Goal: Task Accomplishment & Management: Complete application form

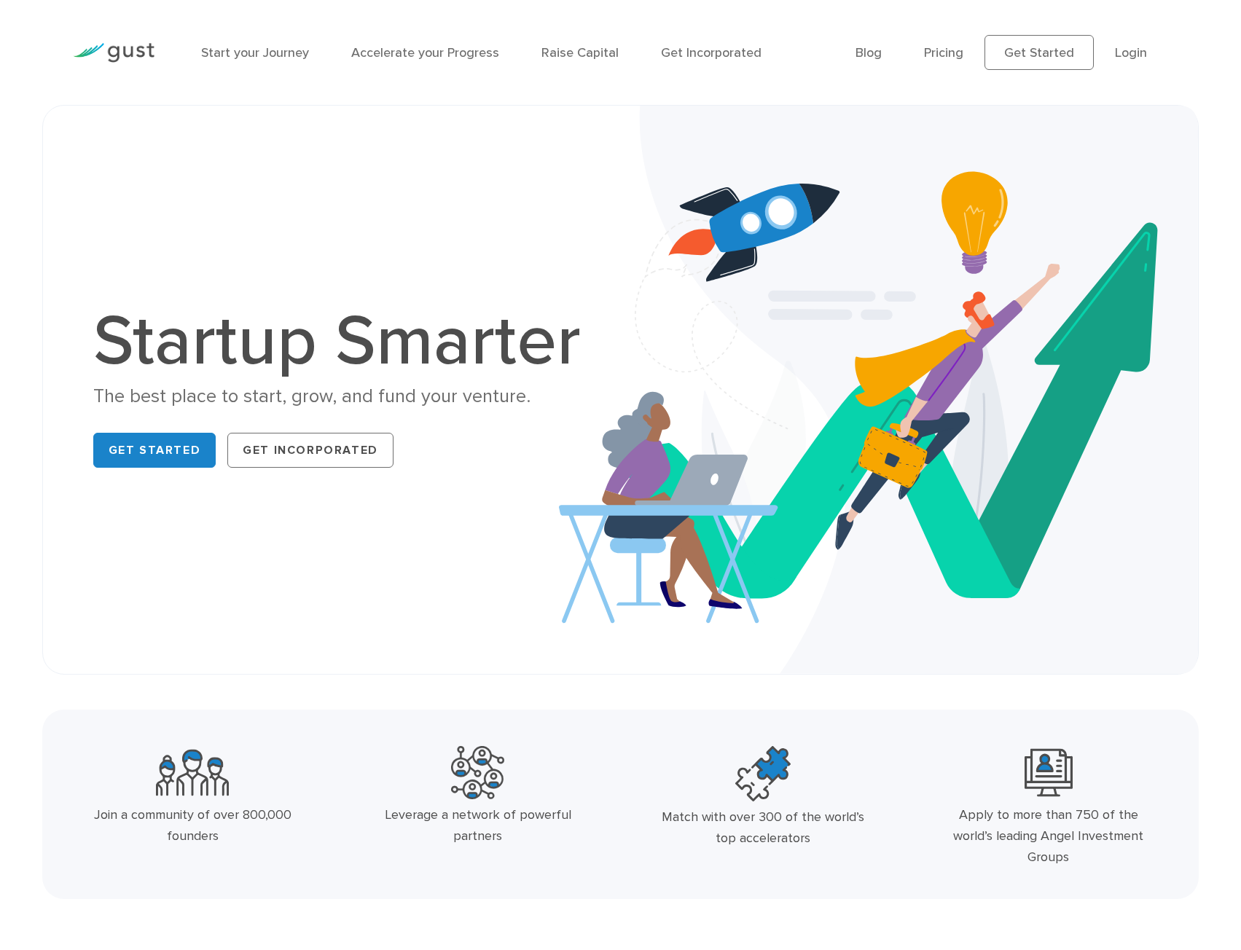
click at [1137, 45] on link "Login" at bounding box center [1131, 52] width 32 height 15
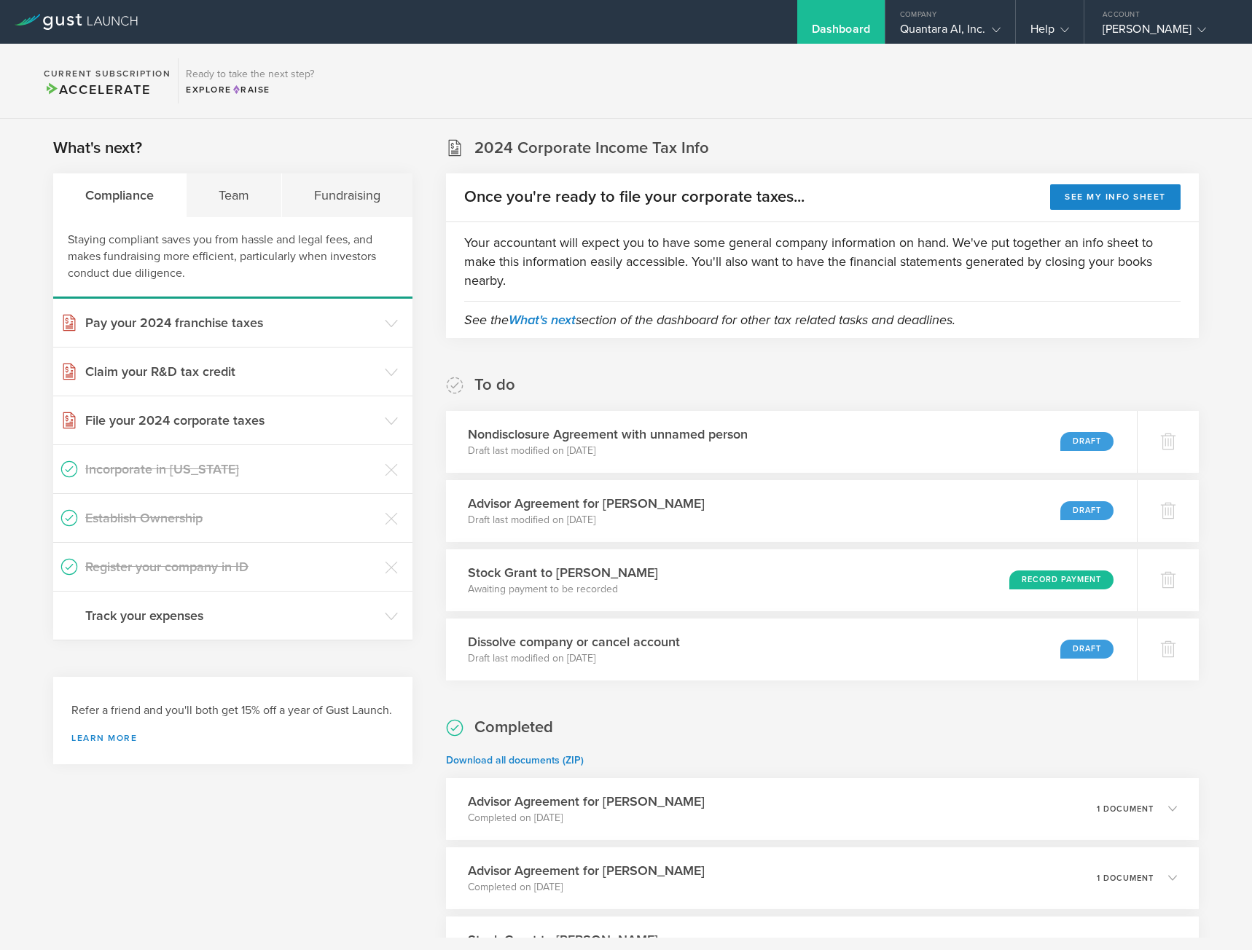
click at [608, 505] on h3 "Advisor Agreement for Karun Sudhir Malik" at bounding box center [586, 503] width 237 height 19
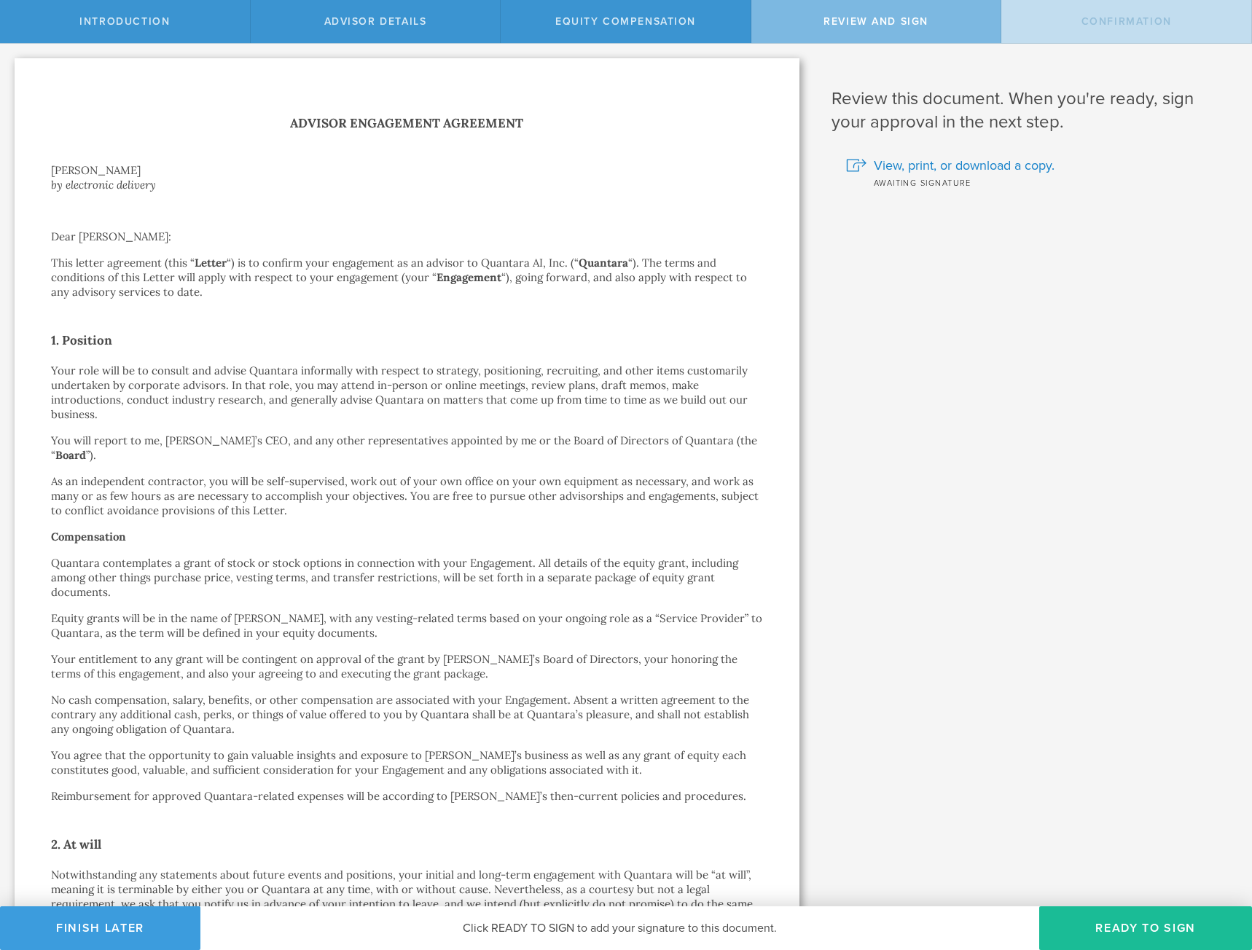
click at [287, 294] on p "This letter agreement (this “ Letter “) is to confirm your engagement as an adv…" at bounding box center [407, 278] width 712 height 44
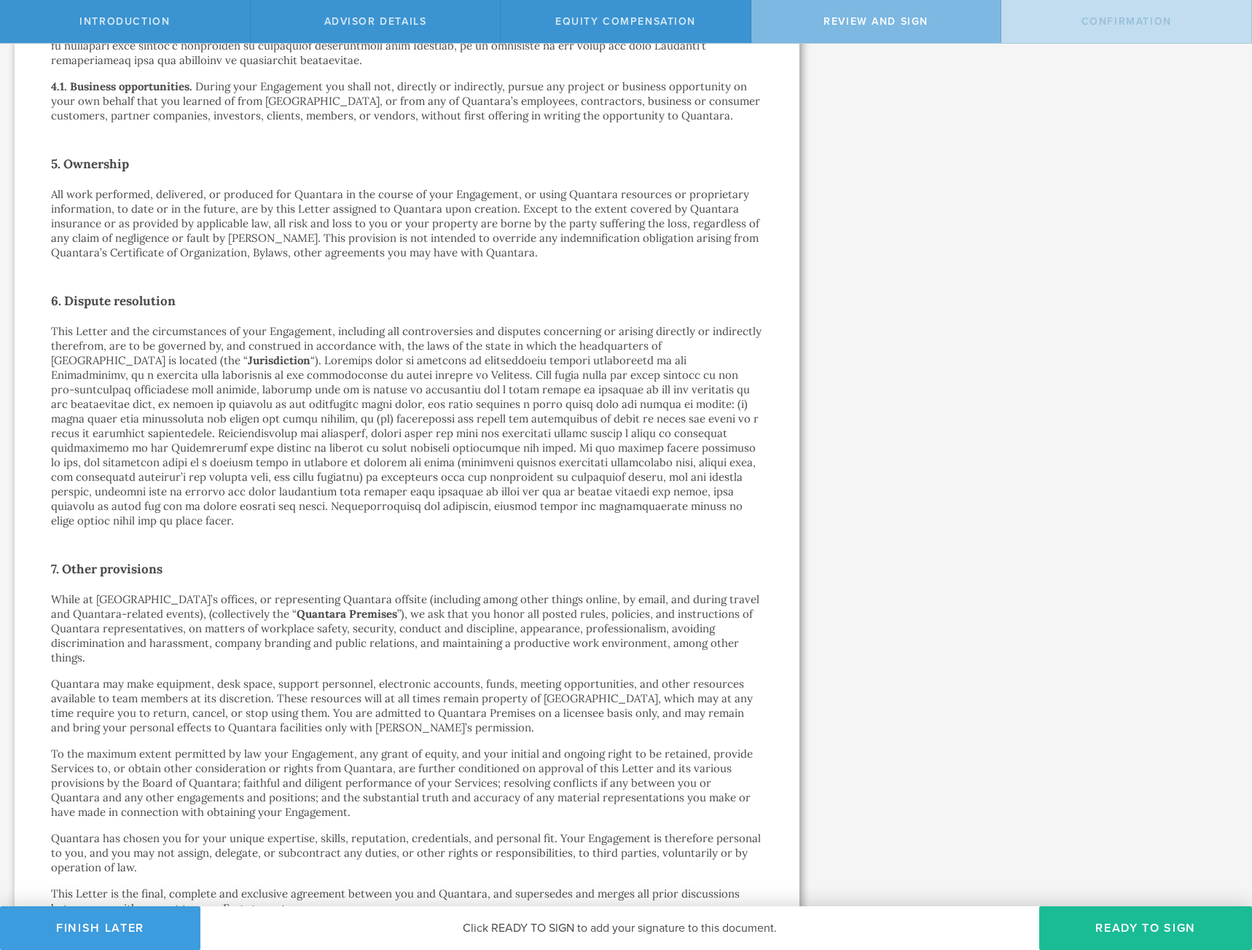
scroll to position [1820, 0]
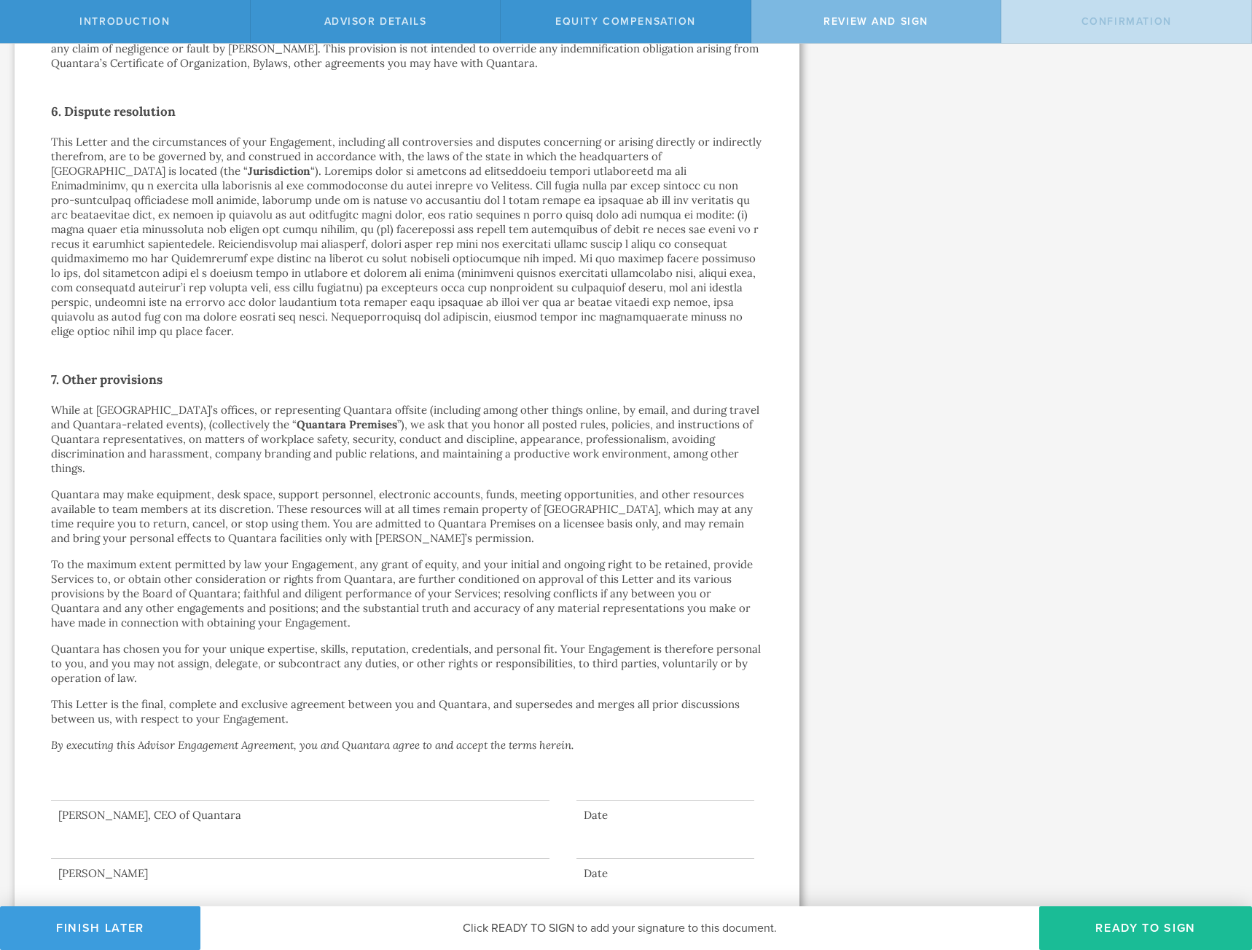
click at [1114, 925] on button "Ready to Sign" at bounding box center [1145, 929] width 213 height 44
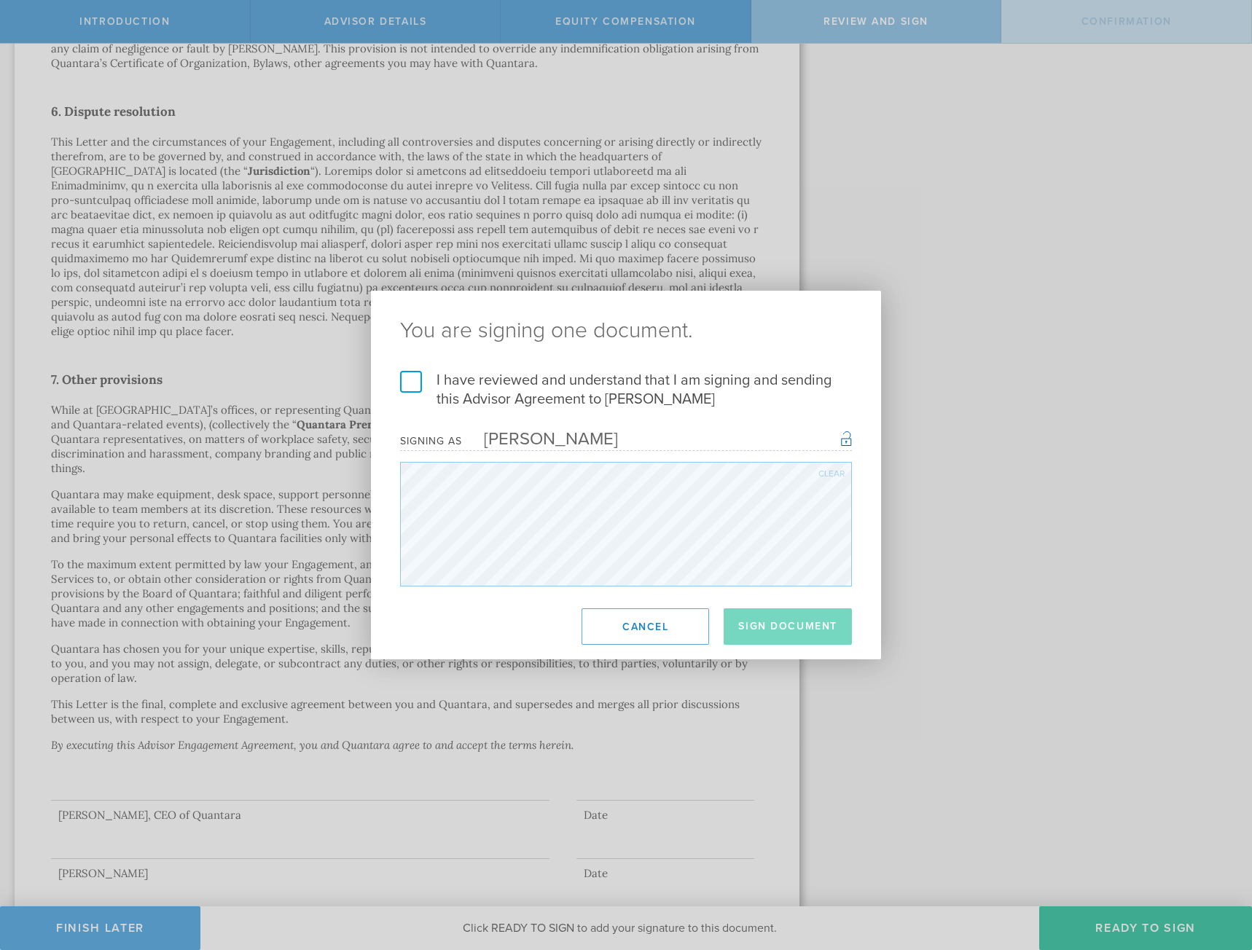
click at [415, 393] on label "I have reviewed and understand that I am signing and sending this Advisor Agree…" at bounding box center [626, 390] width 452 height 38
click at [0, 0] on input "I have reviewed and understand that I am signing and sending this Advisor Agree…" at bounding box center [0, 0] width 0 height 0
click at [567, 439] on div "[PERSON_NAME]" at bounding box center [540, 438] width 156 height 21
click at [796, 629] on button "Sign Document" at bounding box center [788, 626] width 128 height 36
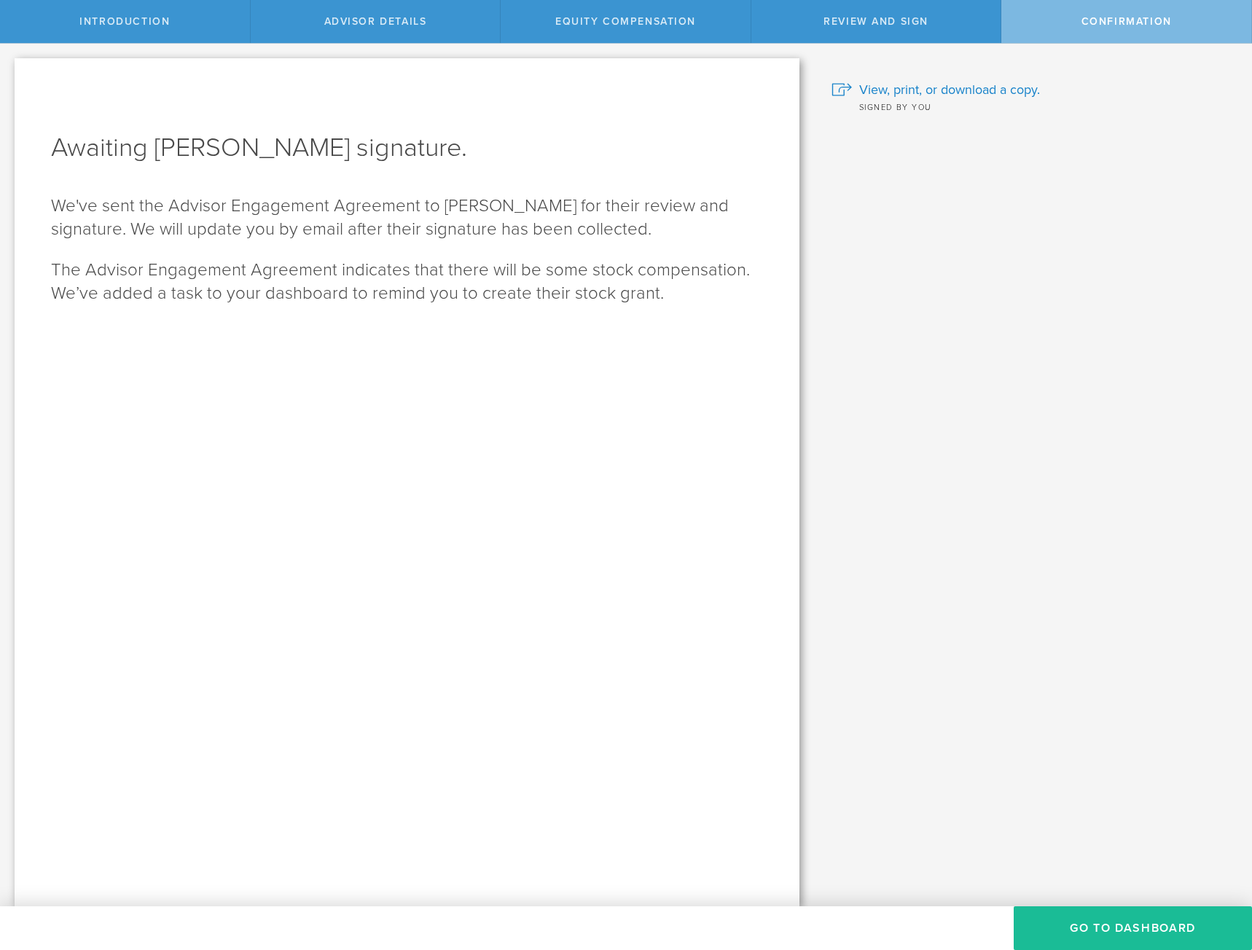
scroll to position [0, 0]
click at [1116, 926] on button "Go To Dashboard" at bounding box center [1133, 929] width 238 height 44
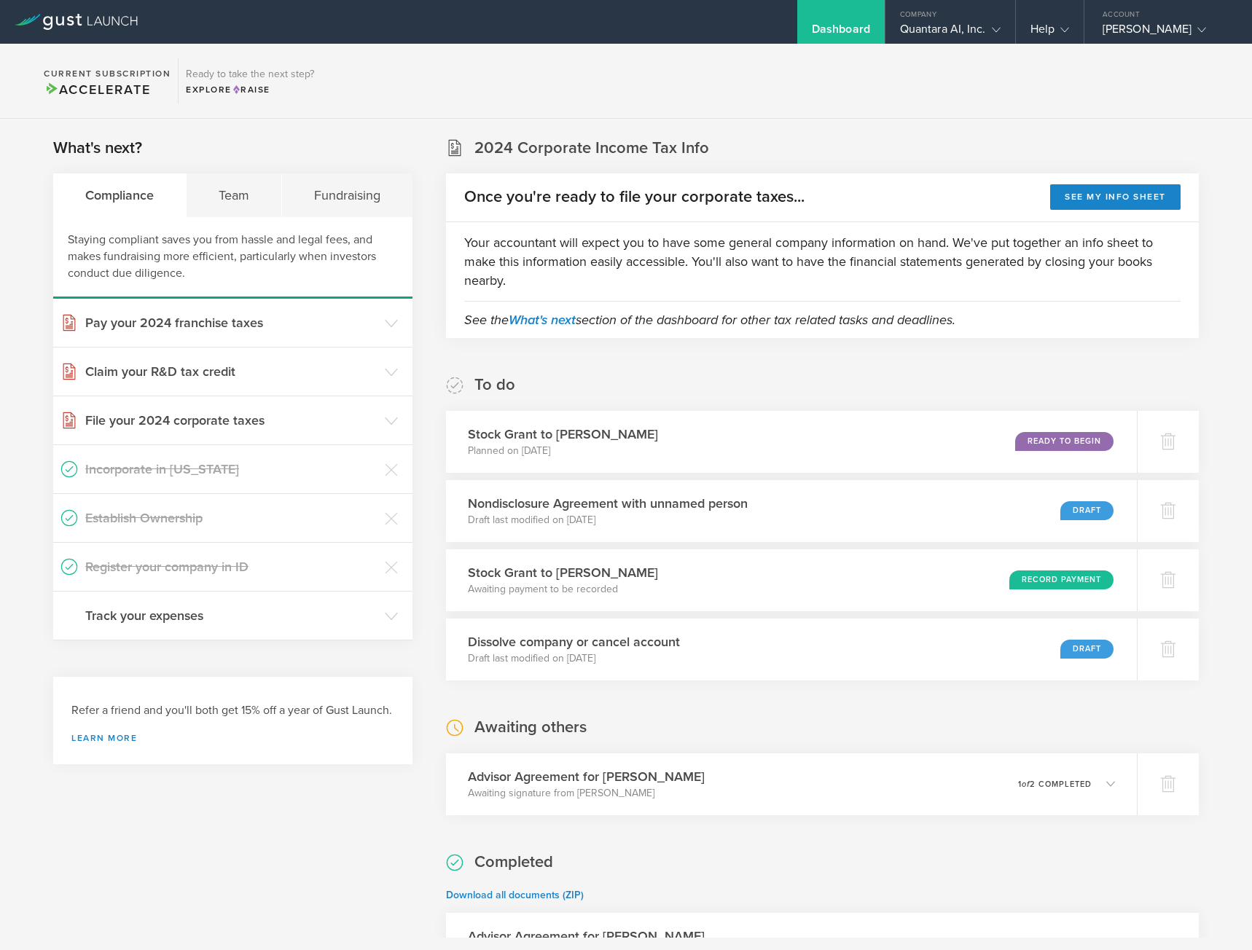
click at [238, 204] on div "Team" at bounding box center [234, 195] width 95 height 44
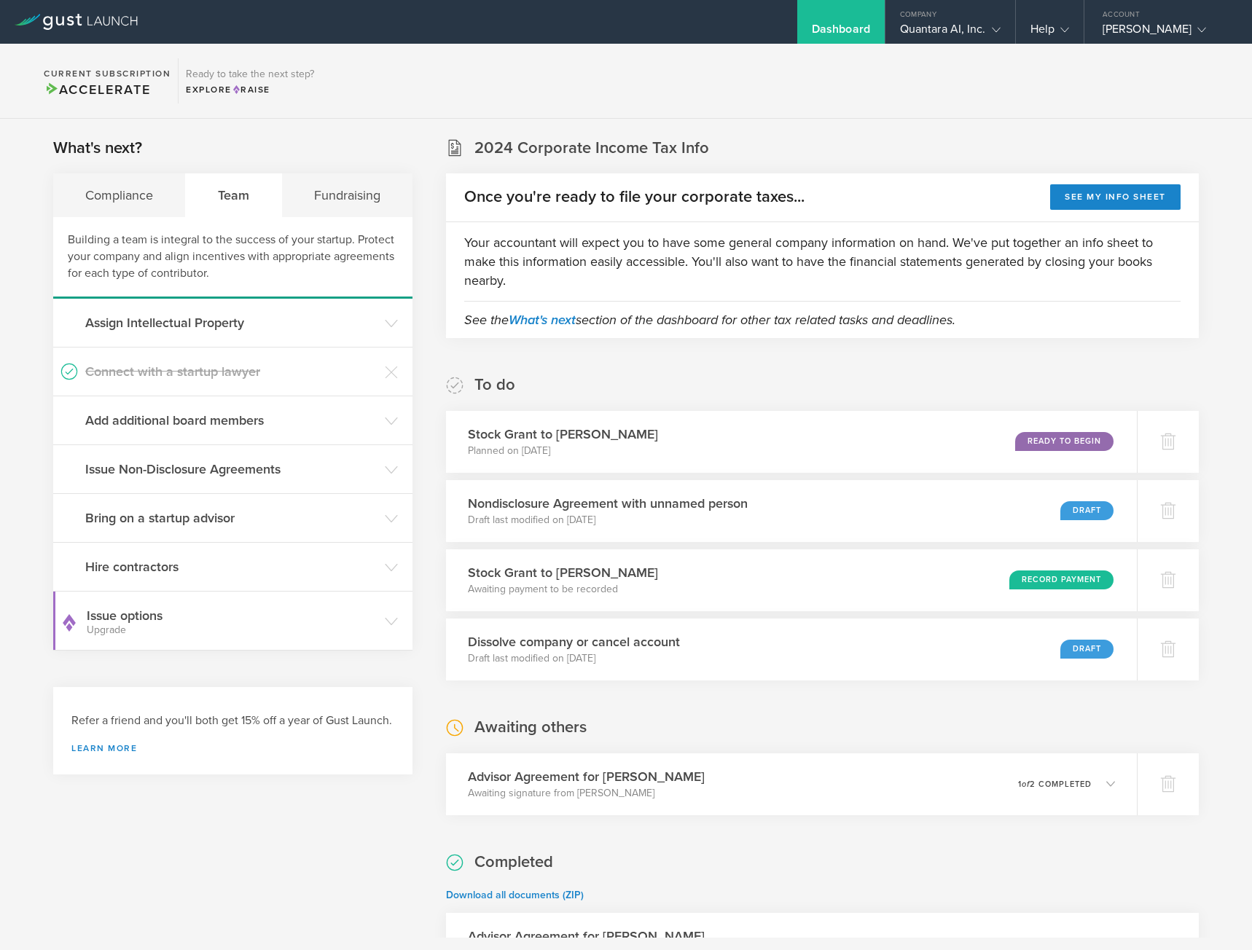
click at [195, 520] on h3 "Bring on a startup advisor" at bounding box center [231, 518] width 292 height 19
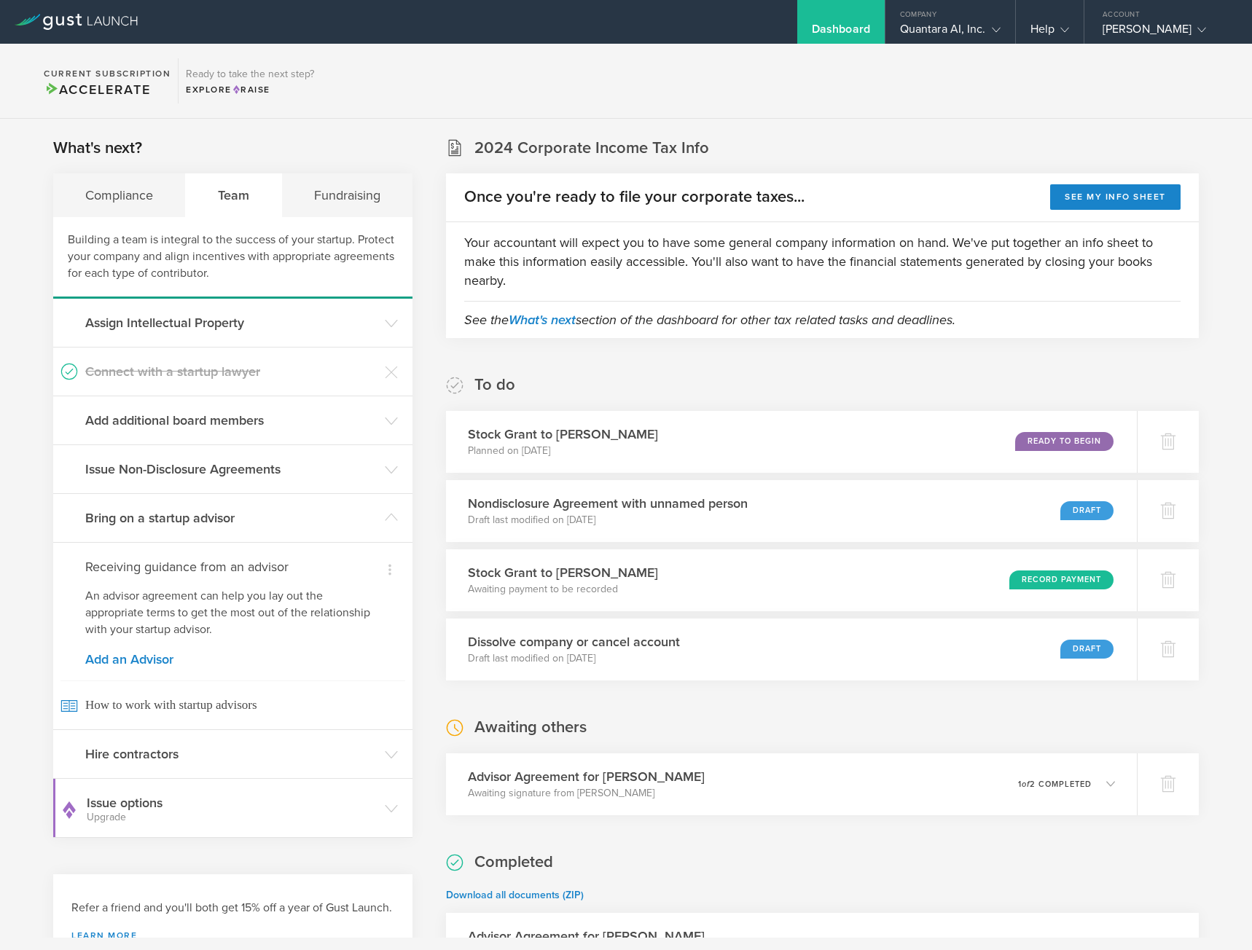
click at [146, 659] on link "Add an Advisor" at bounding box center [232, 659] width 295 height 13
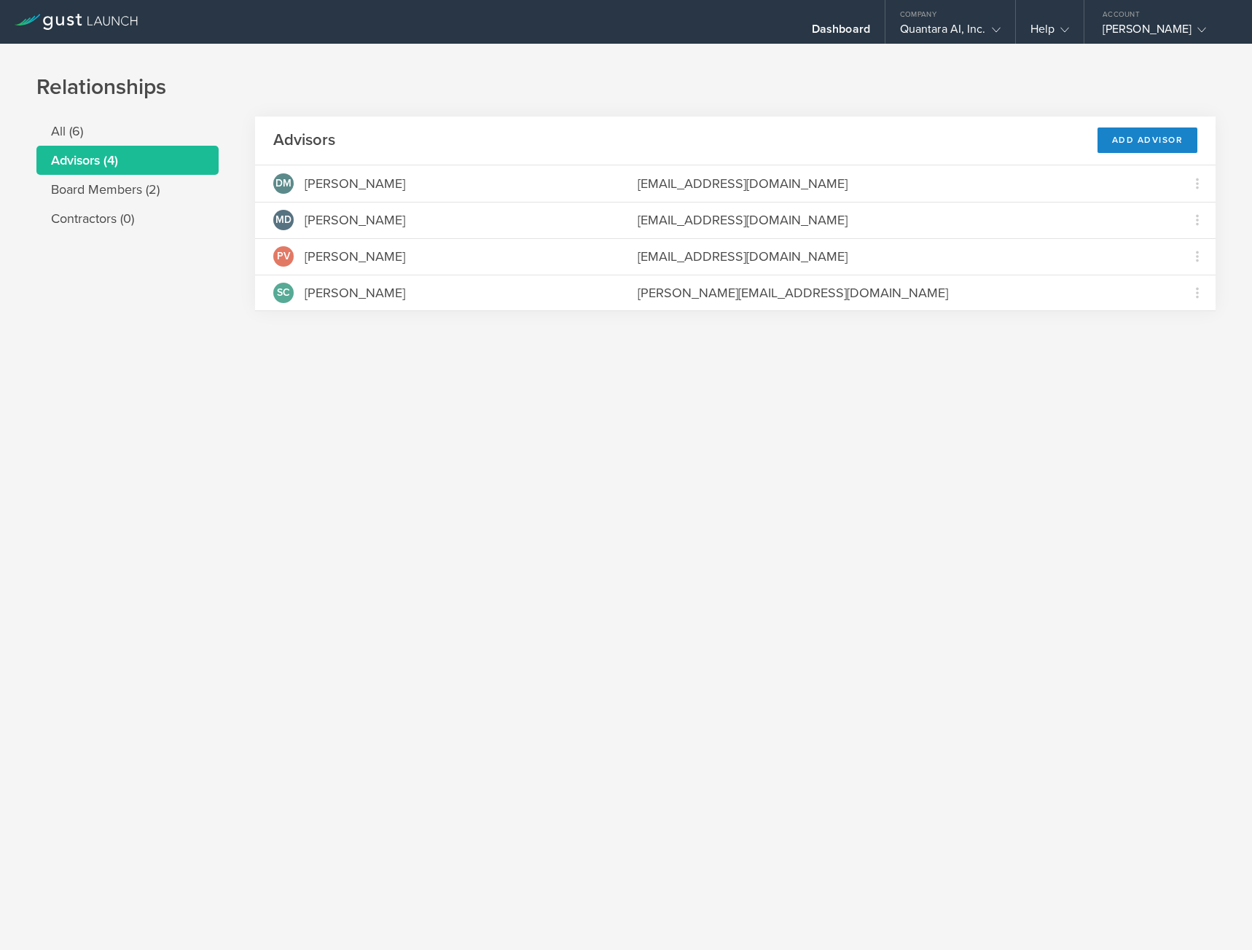
click at [1144, 136] on div "Add Advisor" at bounding box center [1147, 141] width 101 height 26
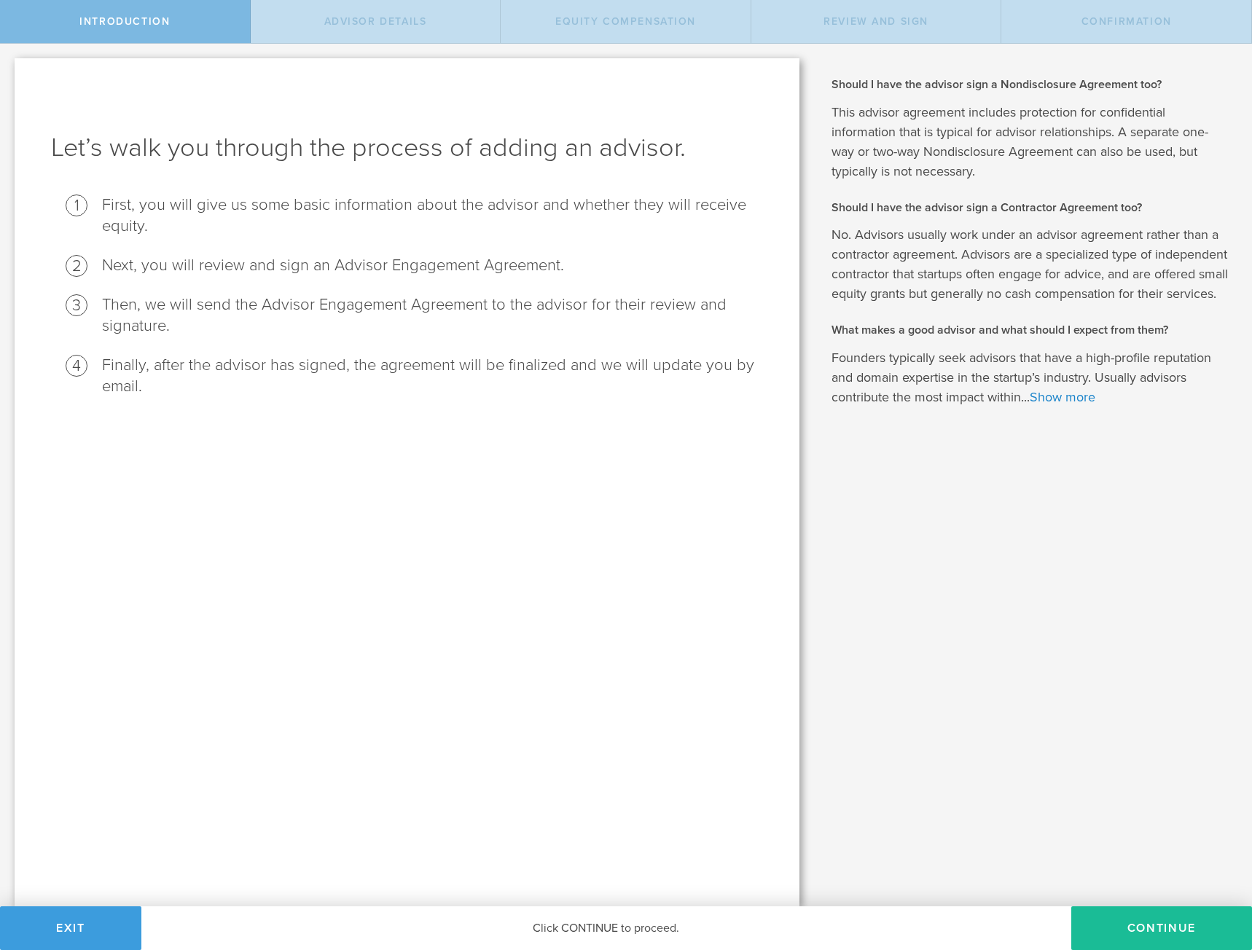
click at [1113, 917] on button "Continue" at bounding box center [1161, 929] width 181 height 44
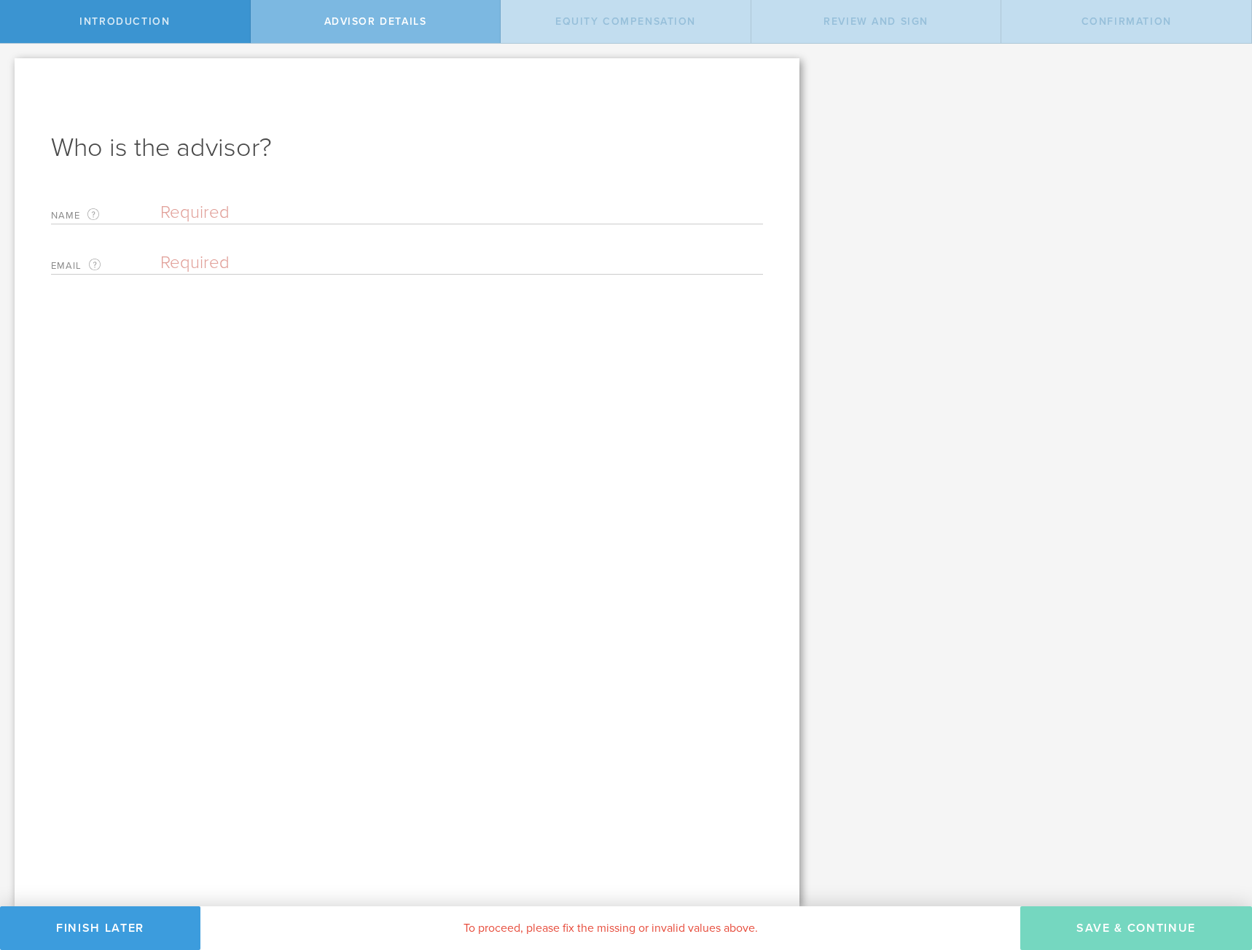
click at [179, 212] on input "text" at bounding box center [461, 213] width 603 height 22
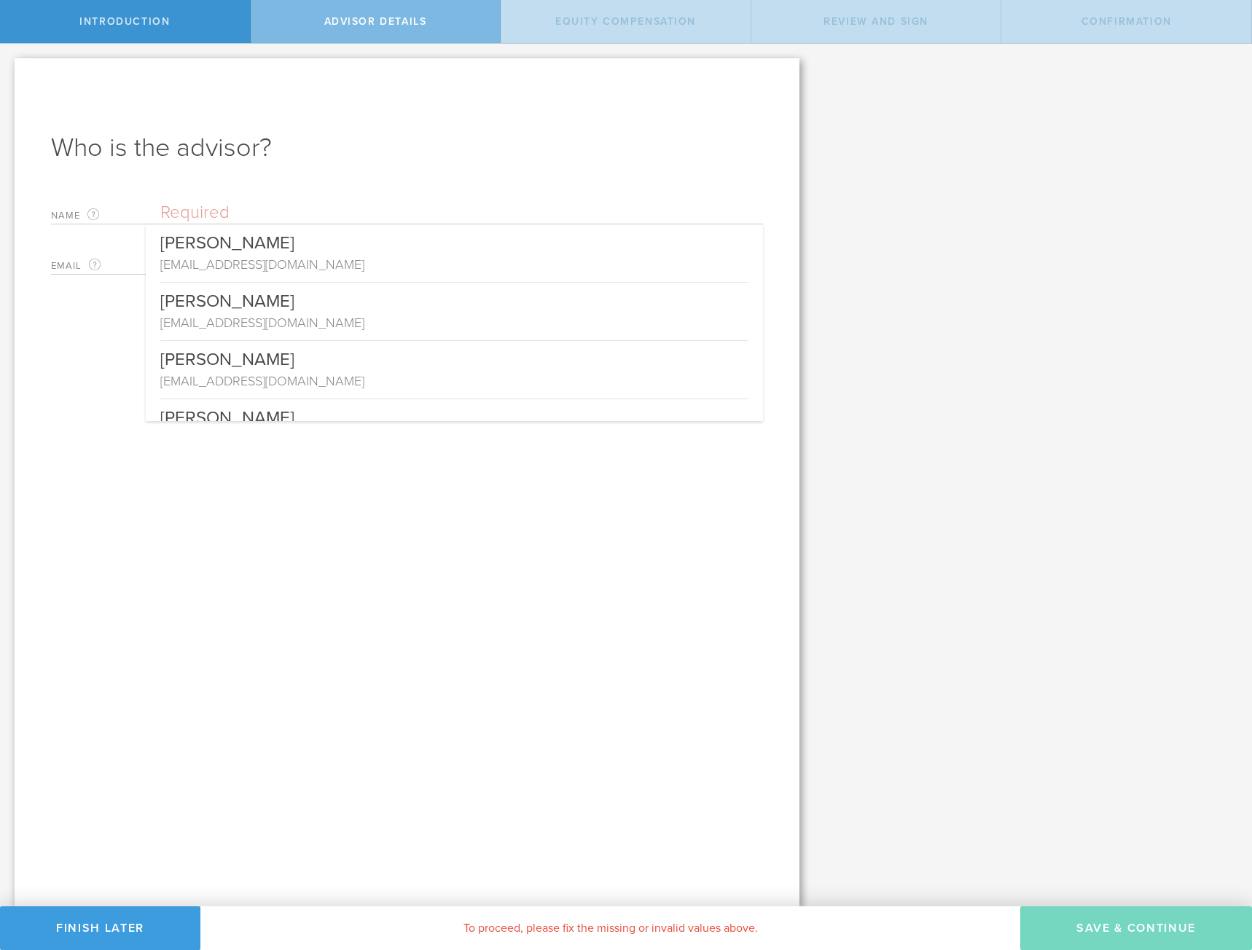
paste input "David Meizlik <meizlik@gmail.com>"
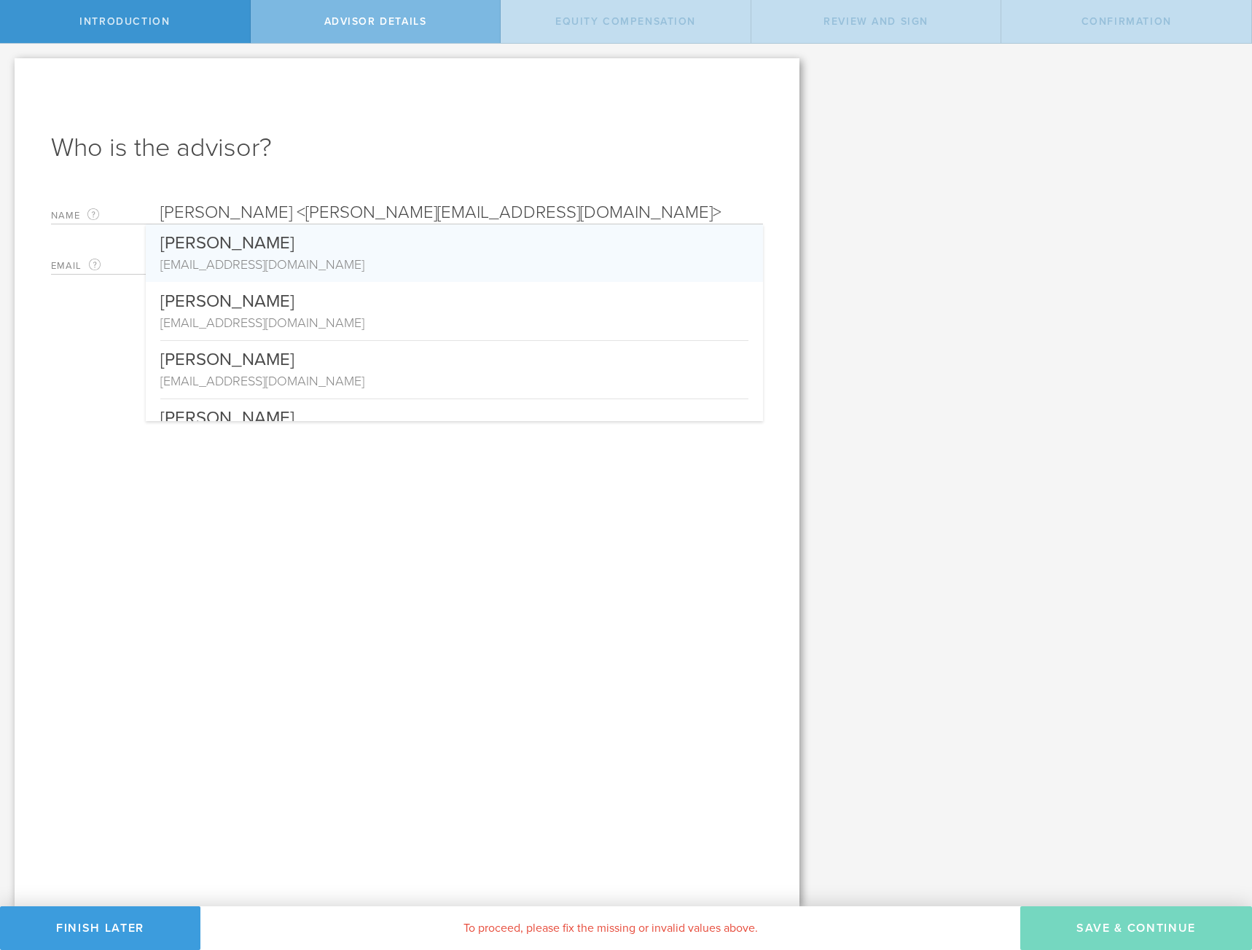
drag, startPoint x: 266, startPoint y: 208, endPoint x: 482, endPoint y: 212, distance: 215.7
click at [482, 212] on input "David Meizlik <meizlik@gmail.com>" at bounding box center [461, 213] width 603 height 22
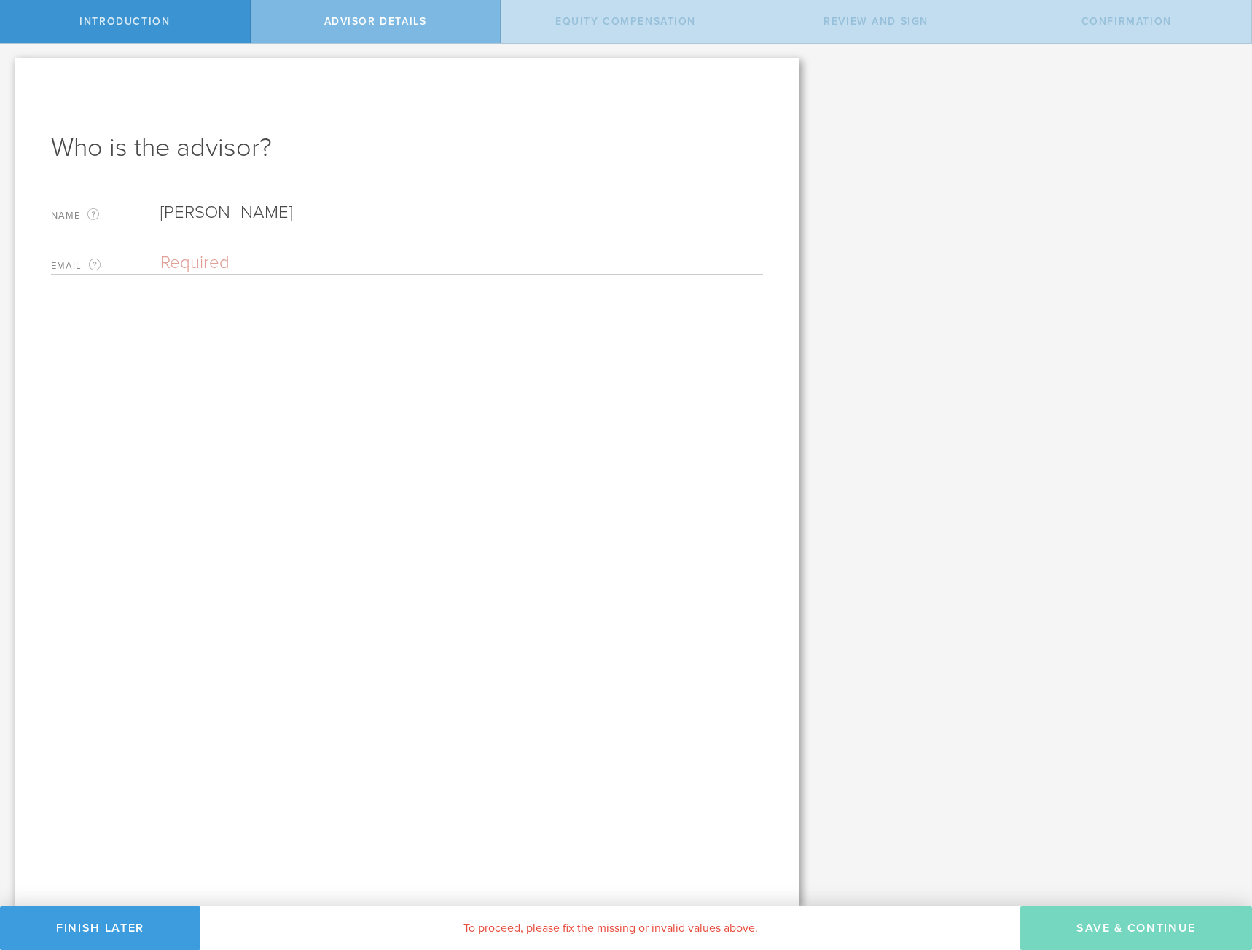
type input "[PERSON_NAME]"
click at [219, 254] on input "email" at bounding box center [457, 263] width 595 height 22
paste input "<meizlik@gmail.com>"
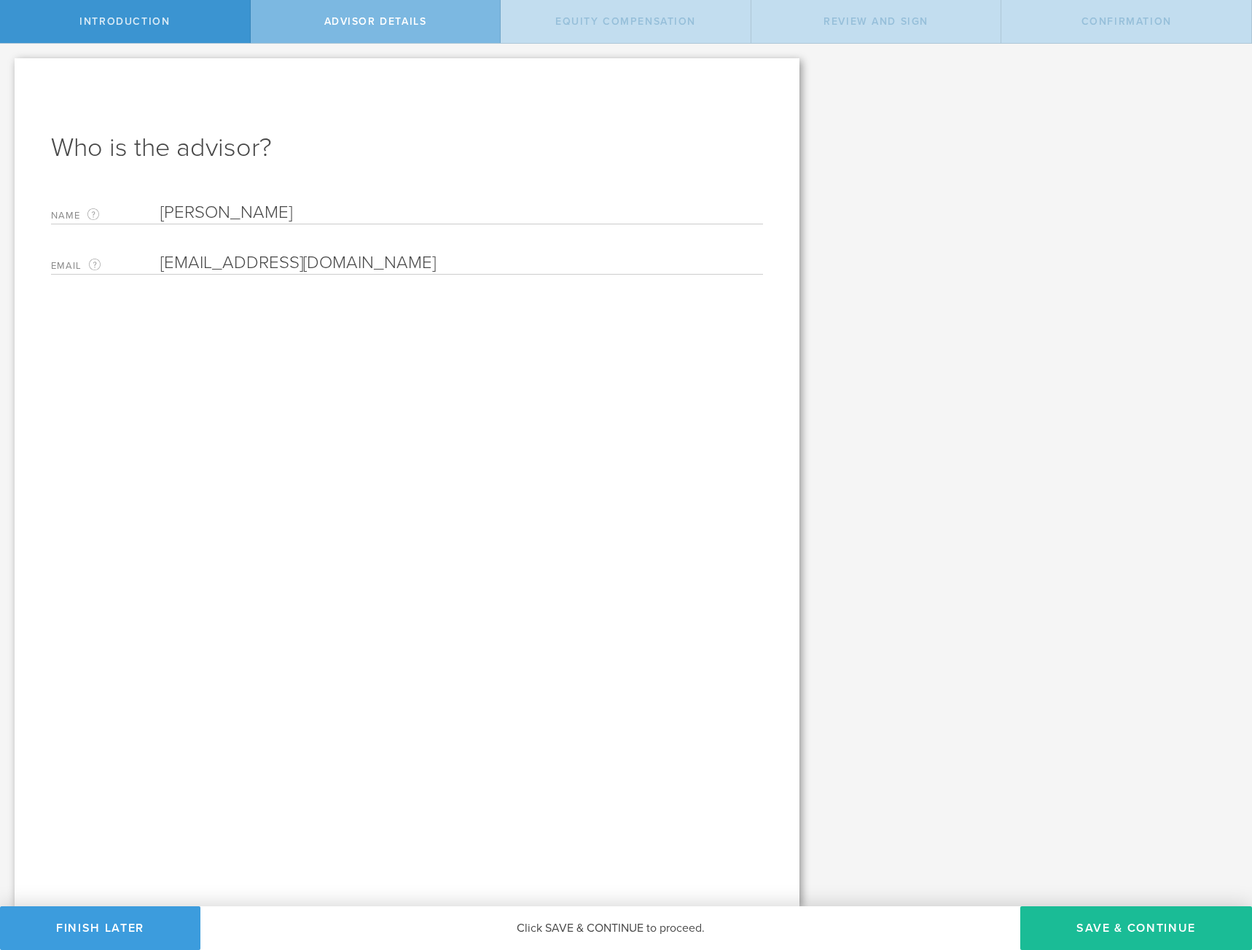
type input "[EMAIL_ADDRESS][DOMAIN_NAME]"
click at [340, 391] on div "Who is the advisor? Name The first and last name of the person that will be you…" at bounding box center [407, 482] width 785 height 848
click at [308, 557] on div "Who is the advisor? Name The first and last name of the person that will be you…" at bounding box center [407, 482] width 785 height 848
click at [1098, 920] on button "Save & Continue" at bounding box center [1136, 929] width 232 height 44
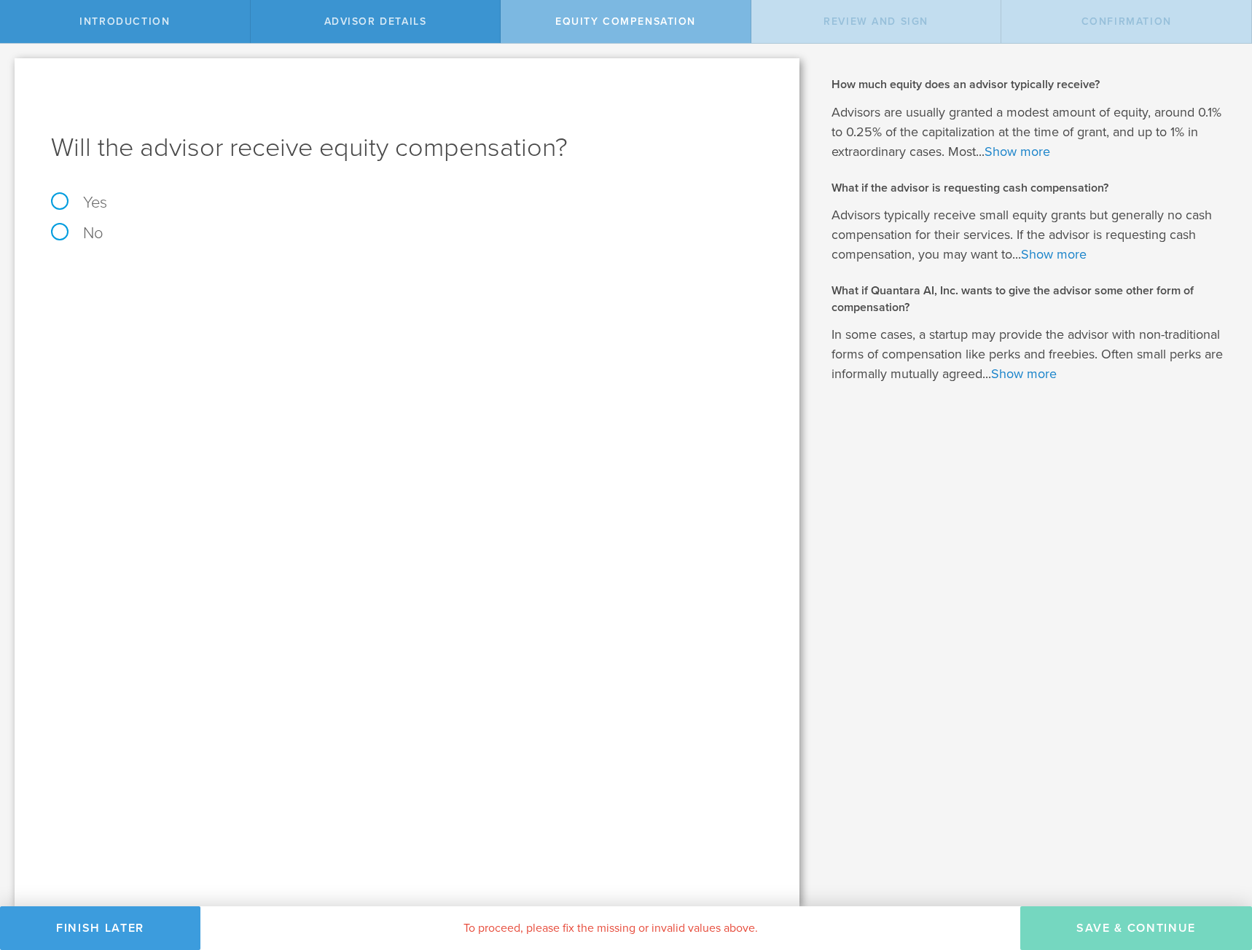
click at [60, 202] on label "Yes" at bounding box center [407, 203] width 712 height 16
click at [9, 67] on input "Yes" at bounding box center [4, 55] width 9 height 23
radio input "true"
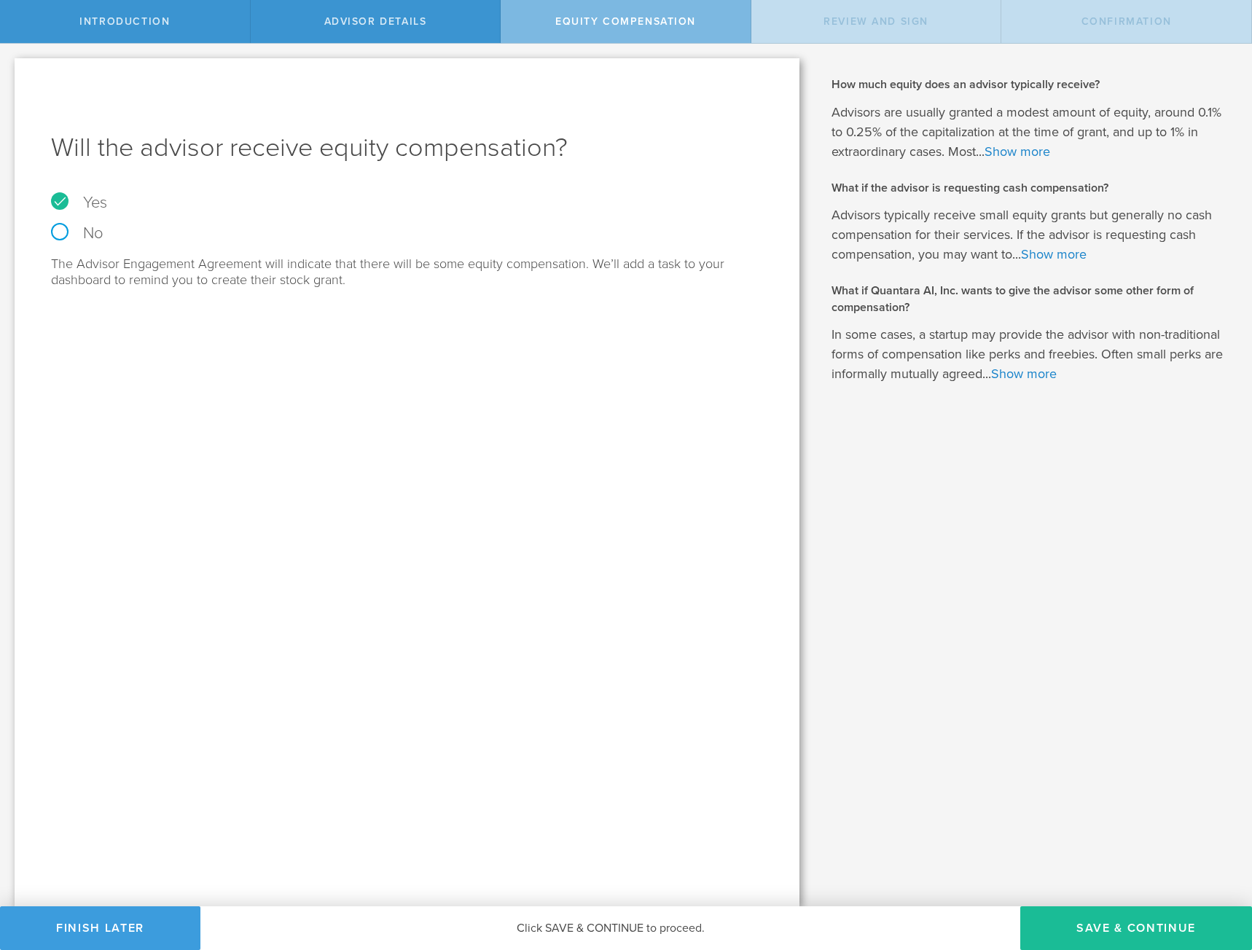
click at [1108, 925] on button "Save & Continue" at bounding box center [1136, 929] width 232 height 44
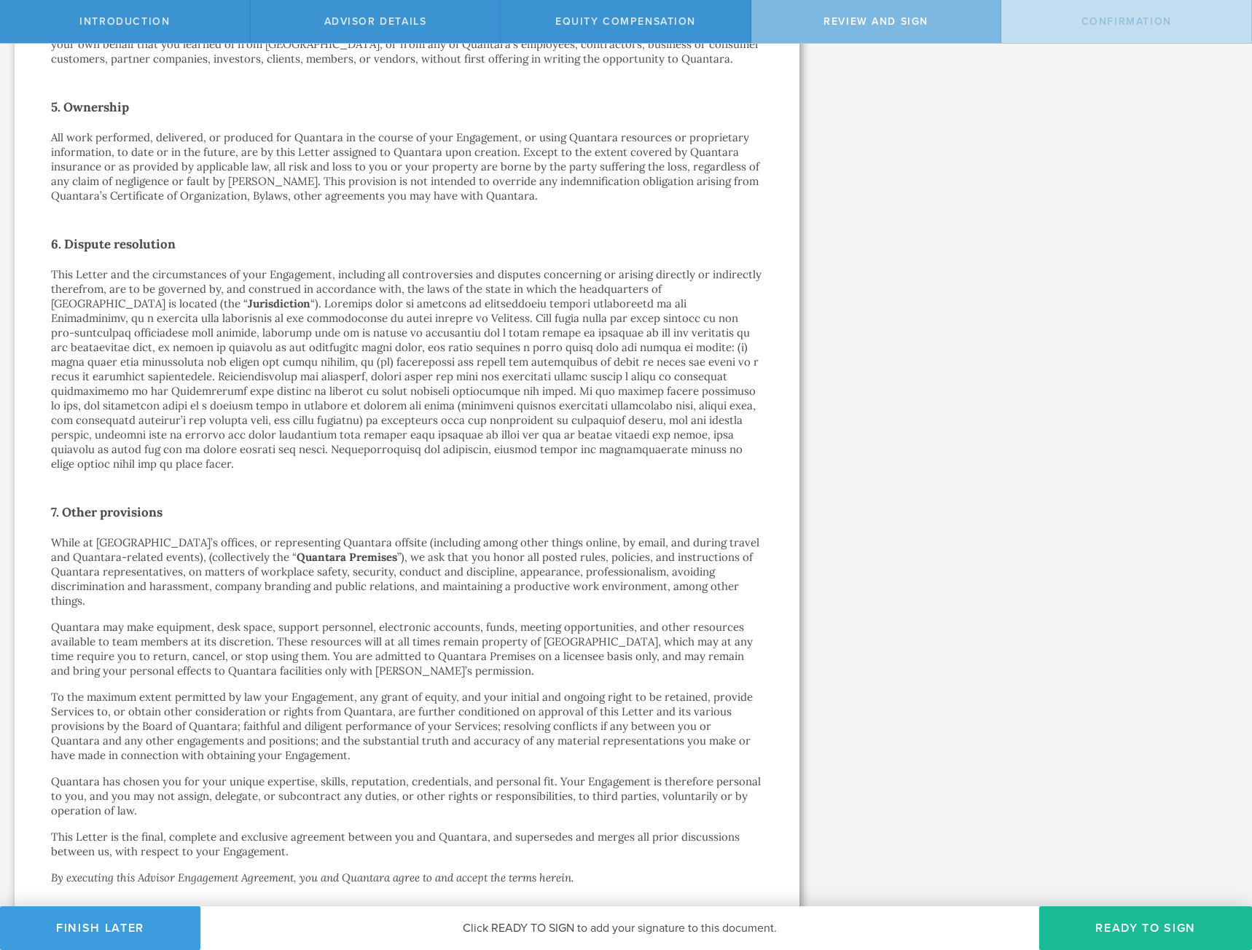
scroll to position [1820, 0]
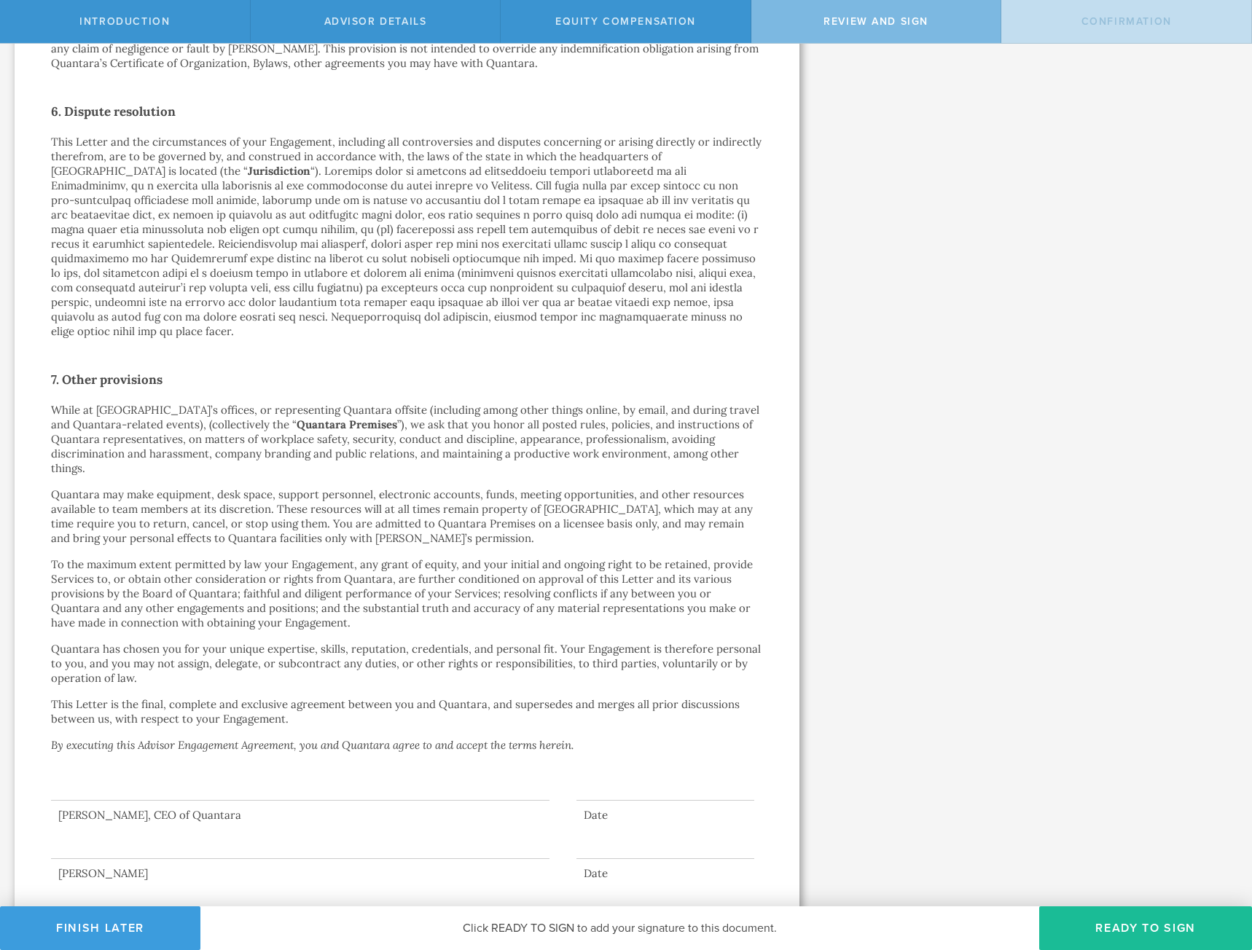
click at [1126, 936] on button "Ready to Sign" at bounding box center [1145, 929] width 213 height 44
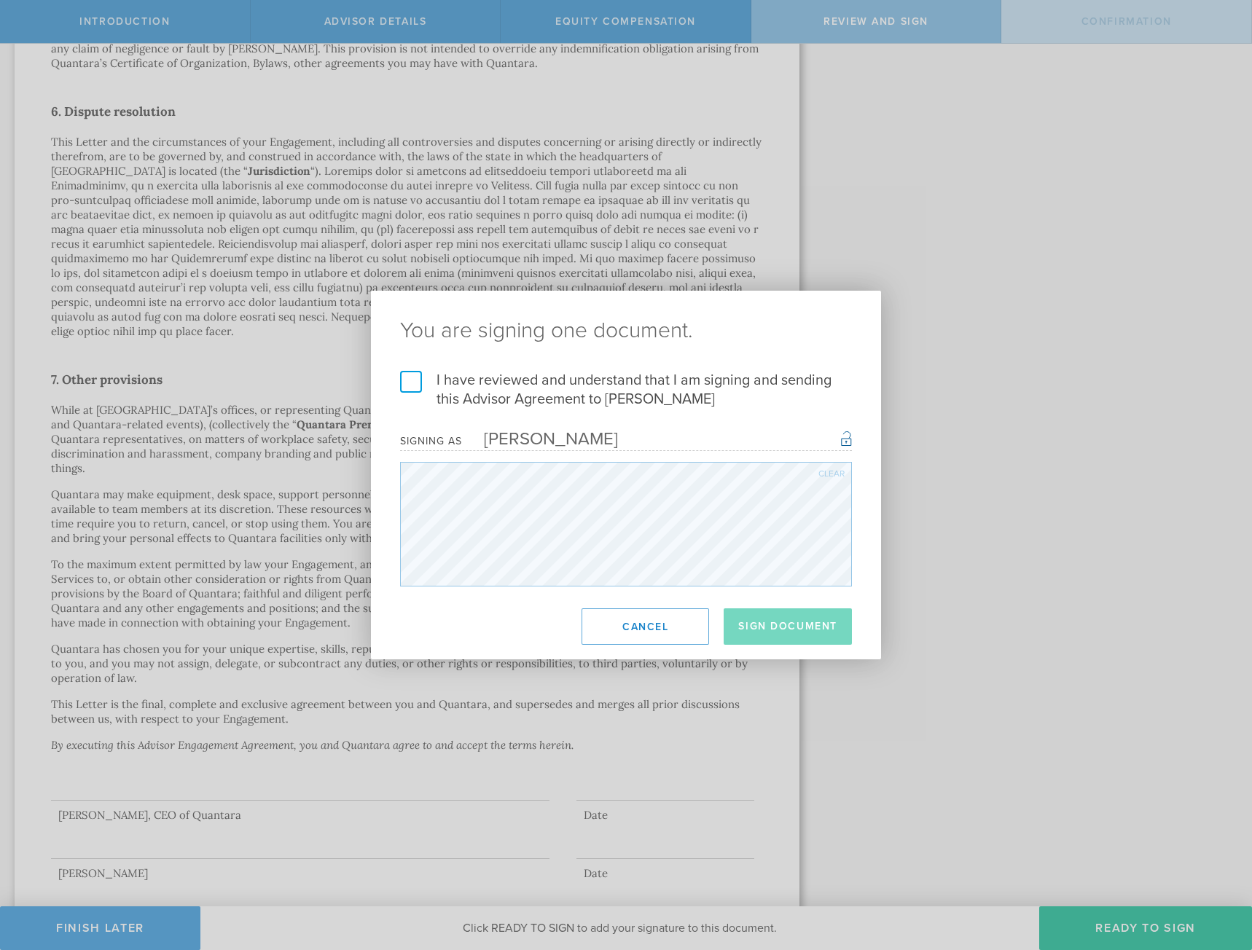
click at [415, 382] on label "I have reviewed and understand that I am signing and sending this Advisor Agree…" at bounding box center [626, 390] width 452 height 38
click at [0, 0] on input "I have reviewed and understand that I am signing and sending this Advisor Agree…" at bounding box center [0, 0] width 0 height 0
click at [805, 624] on button "Sign Document" at bounding box center [788, 626] width 128 height 36
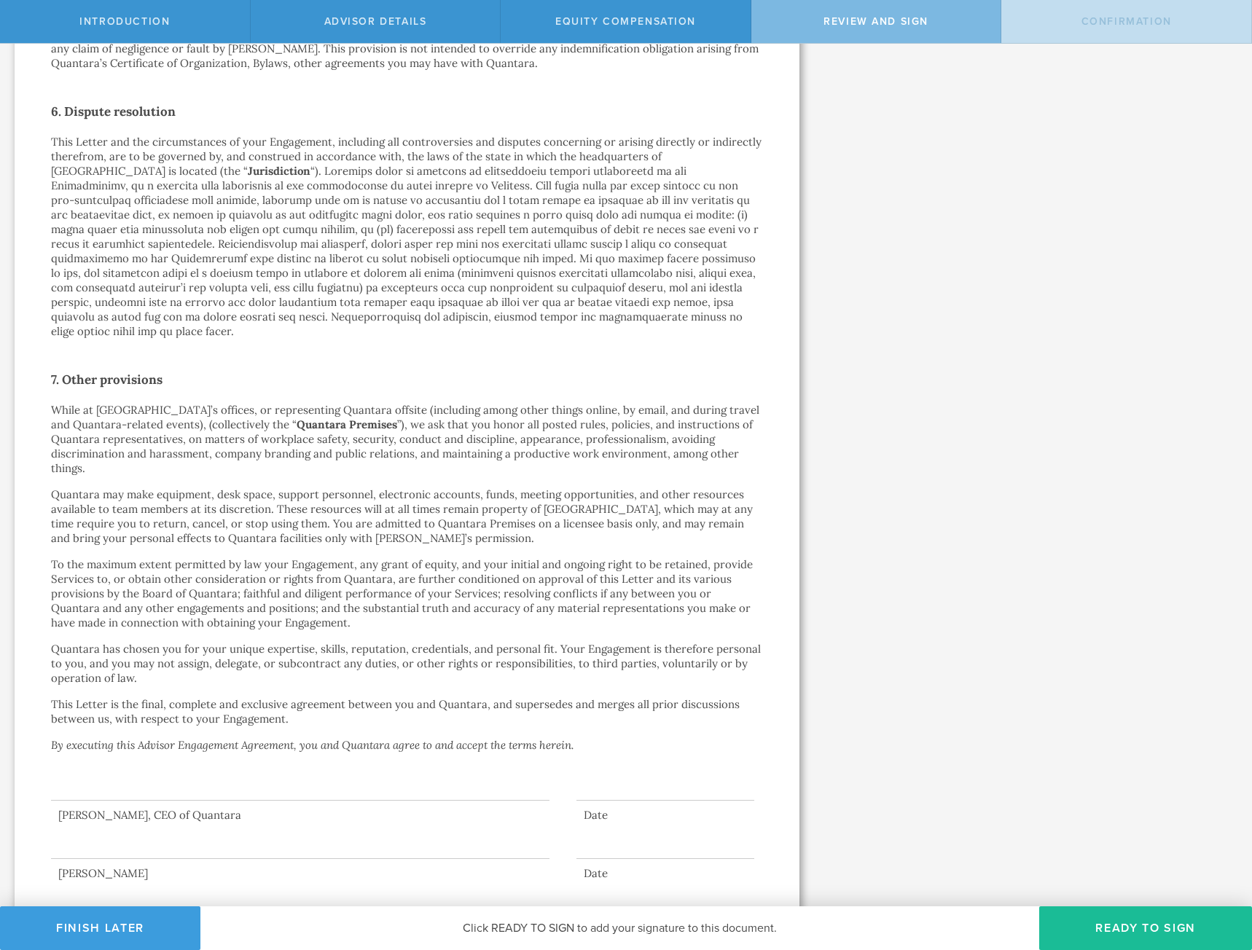
scroll to position [0, 0]
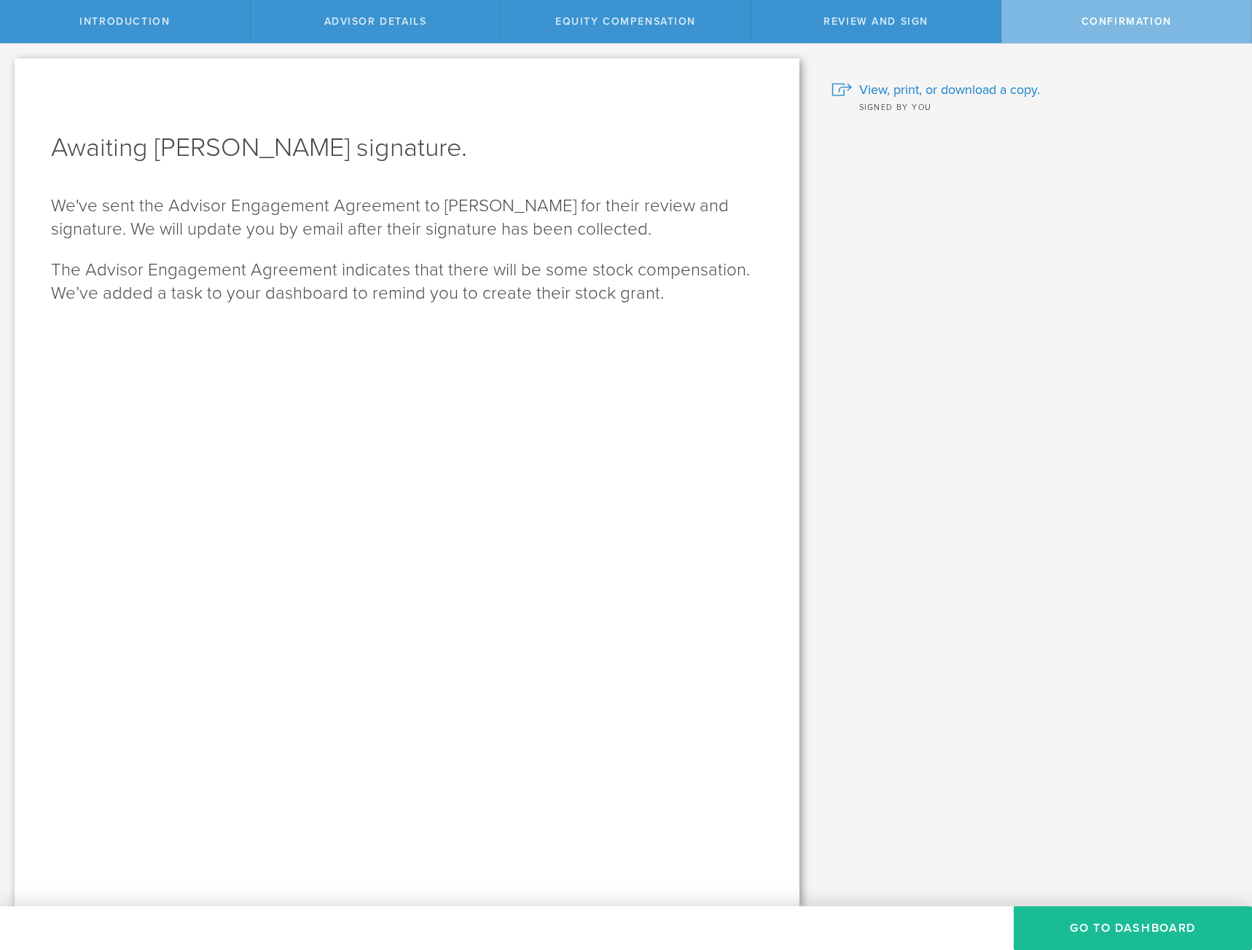
click at [1065, 931] on button "Go To Dashboard" at bounding box center [1133, 929] width 238 height 44
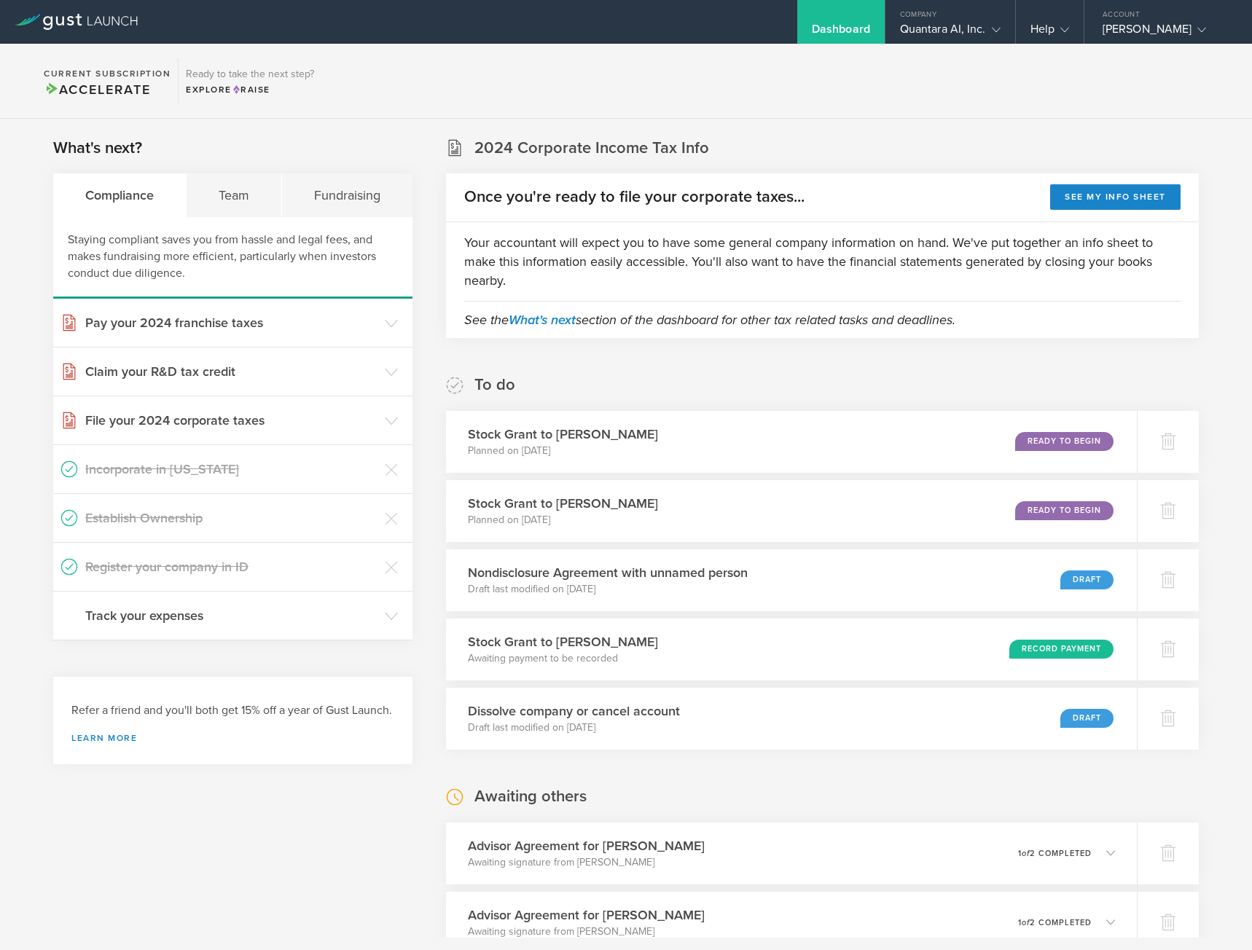
click at [254, 212] on div "Team" at bounding box center [234, 195] width 95 height 44
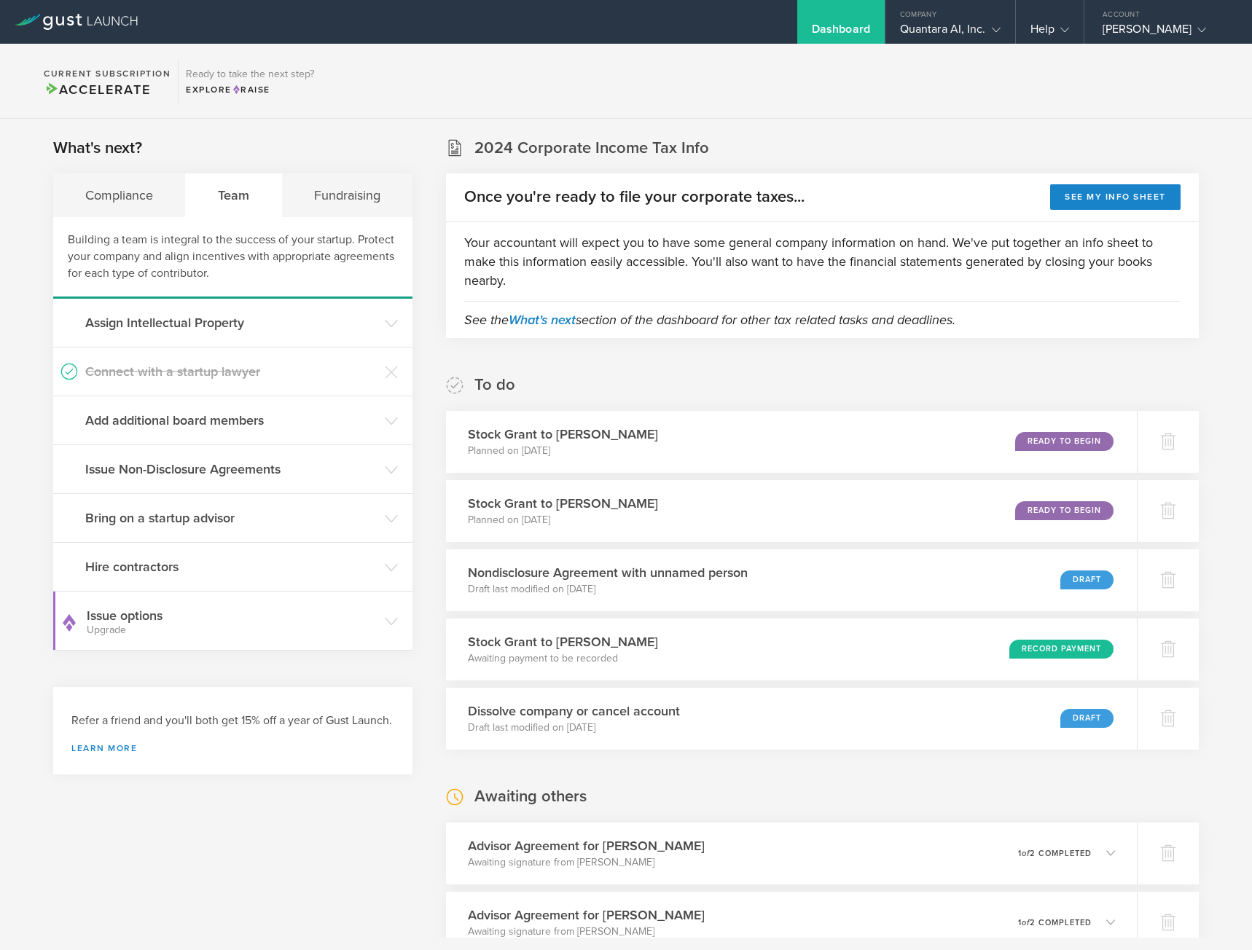
click at [347, 192] on div "Fundraising" at bounding box center [347, 195] width 130 height 44
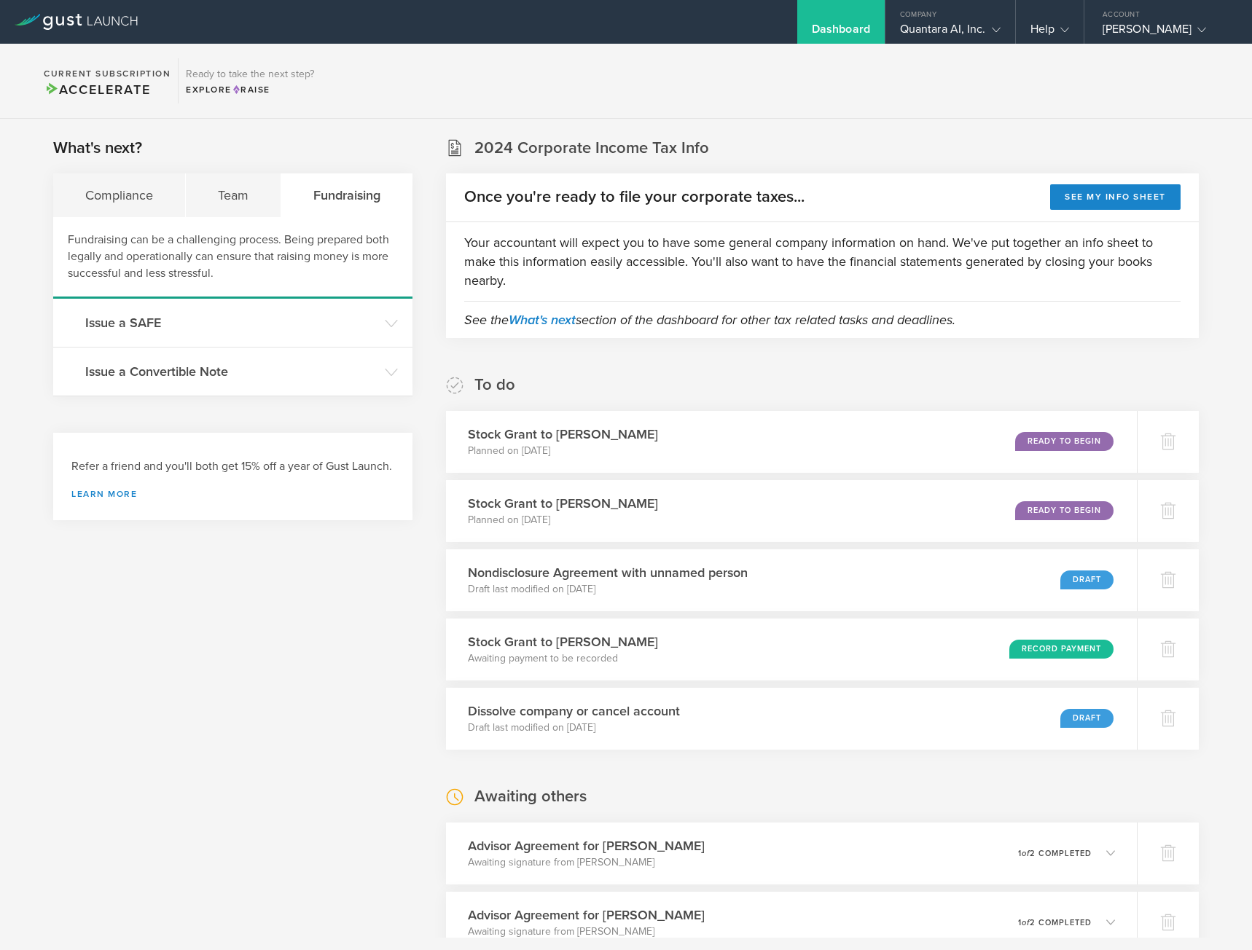
click at [239, 185] on div "Team" at bounding box center [233, 195] width 95 height 44
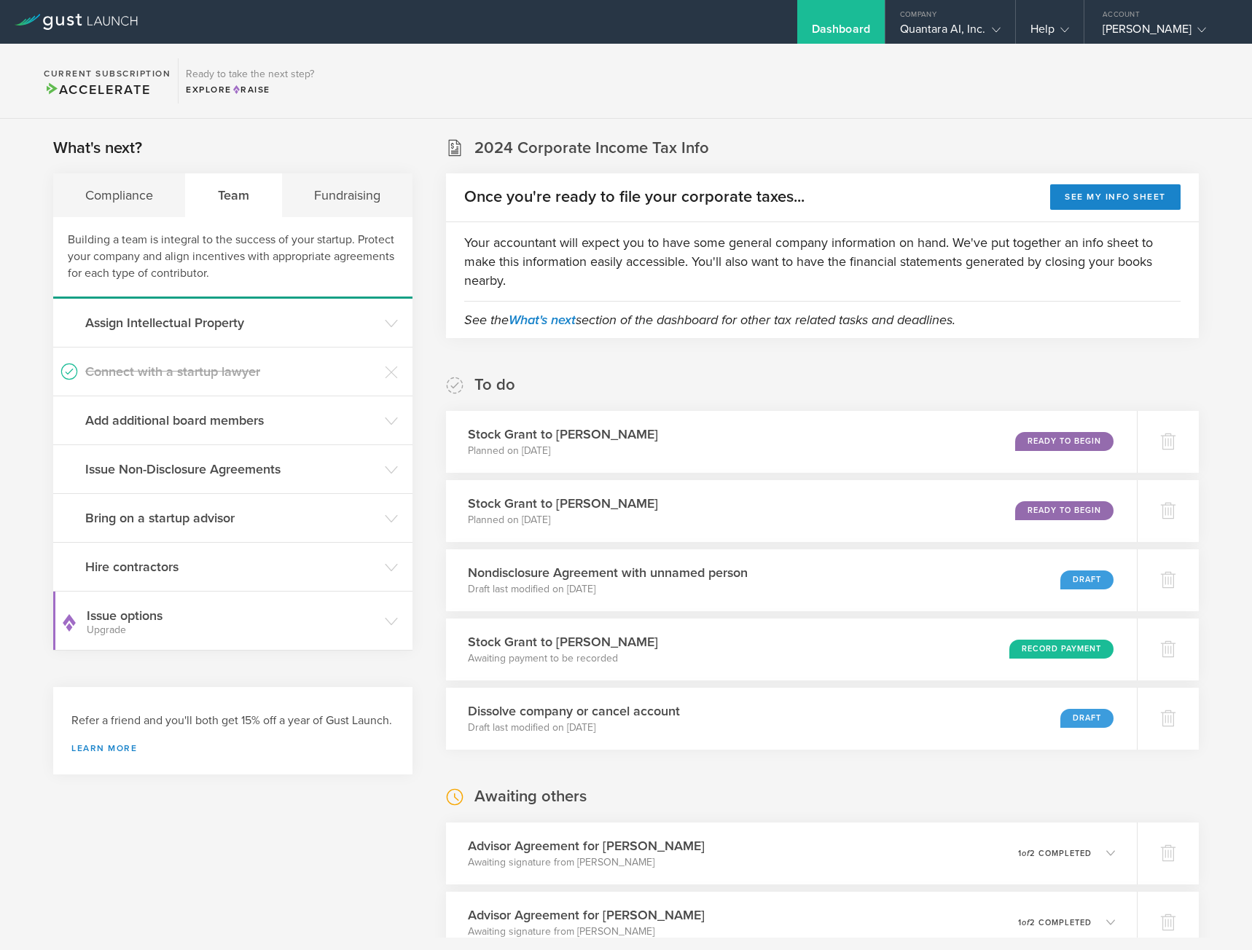
click at [535, 510] on h3 "Stock Grant to [PERSON_NAME]" at bounding box center [563, 503] width 190 height 19
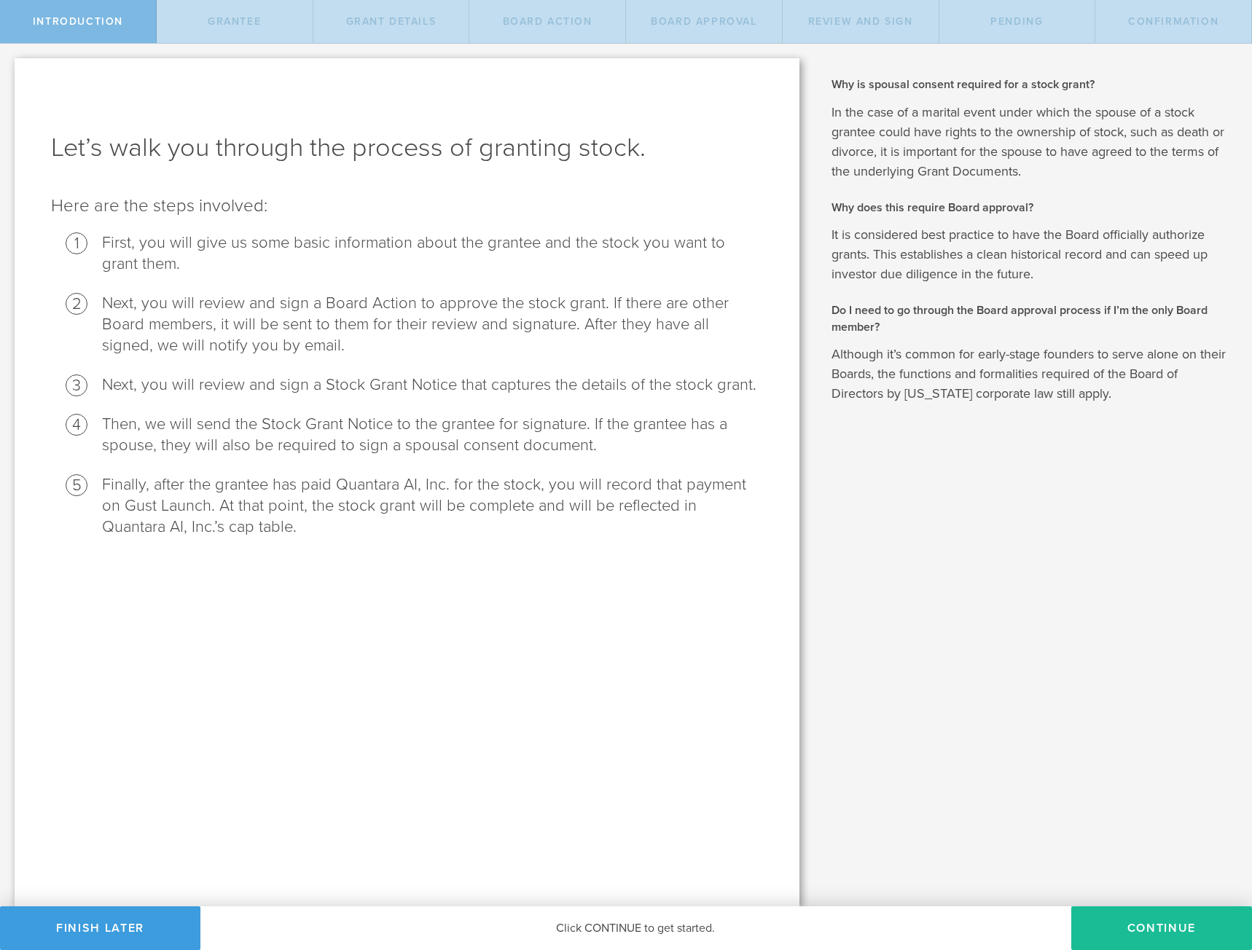
click at [1126, 936] on button "Continue" at bounding box center [1161, 929] width 181 height 44
radio input "true"
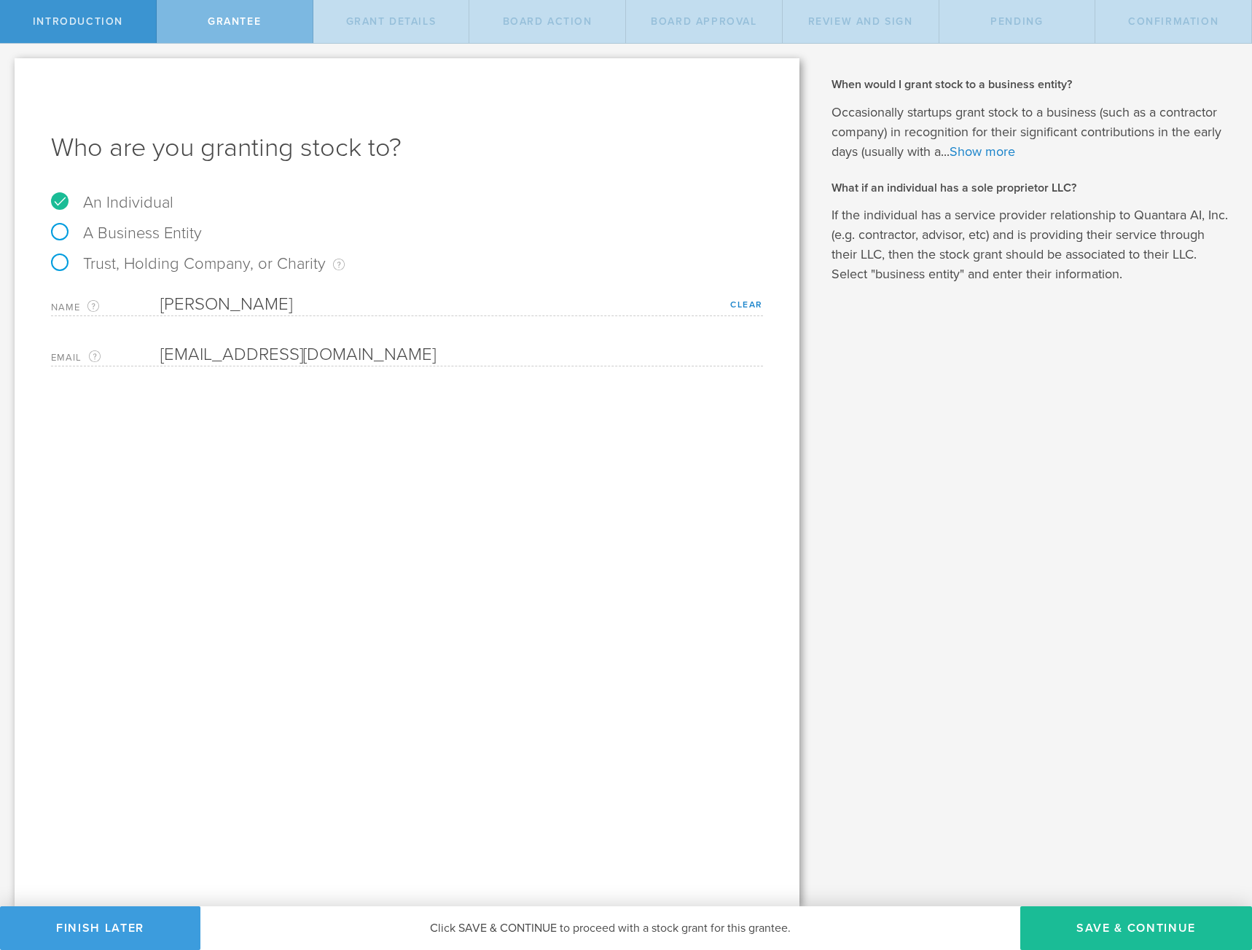
click at [1106, 925] on button "Save & Continue" at bounding box center [1136, 929] width 232 height 44
type input "24"
type input "3"
select select "single"
select select "100"
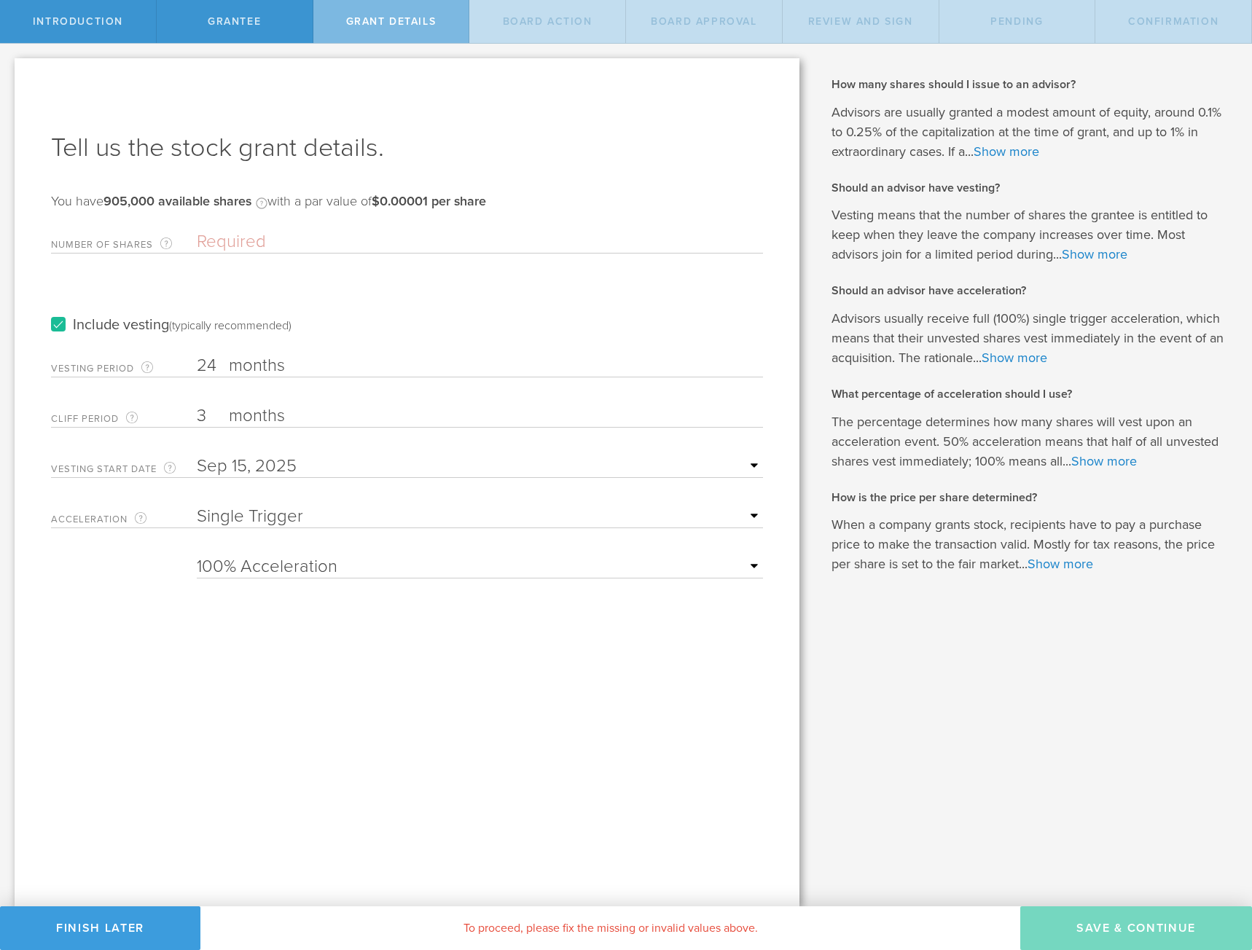
click at [241, 244] on input "Number of Shares The total amount of stock the company is granting to this reci…" at bounding box center [480, 242] width 566 height 22
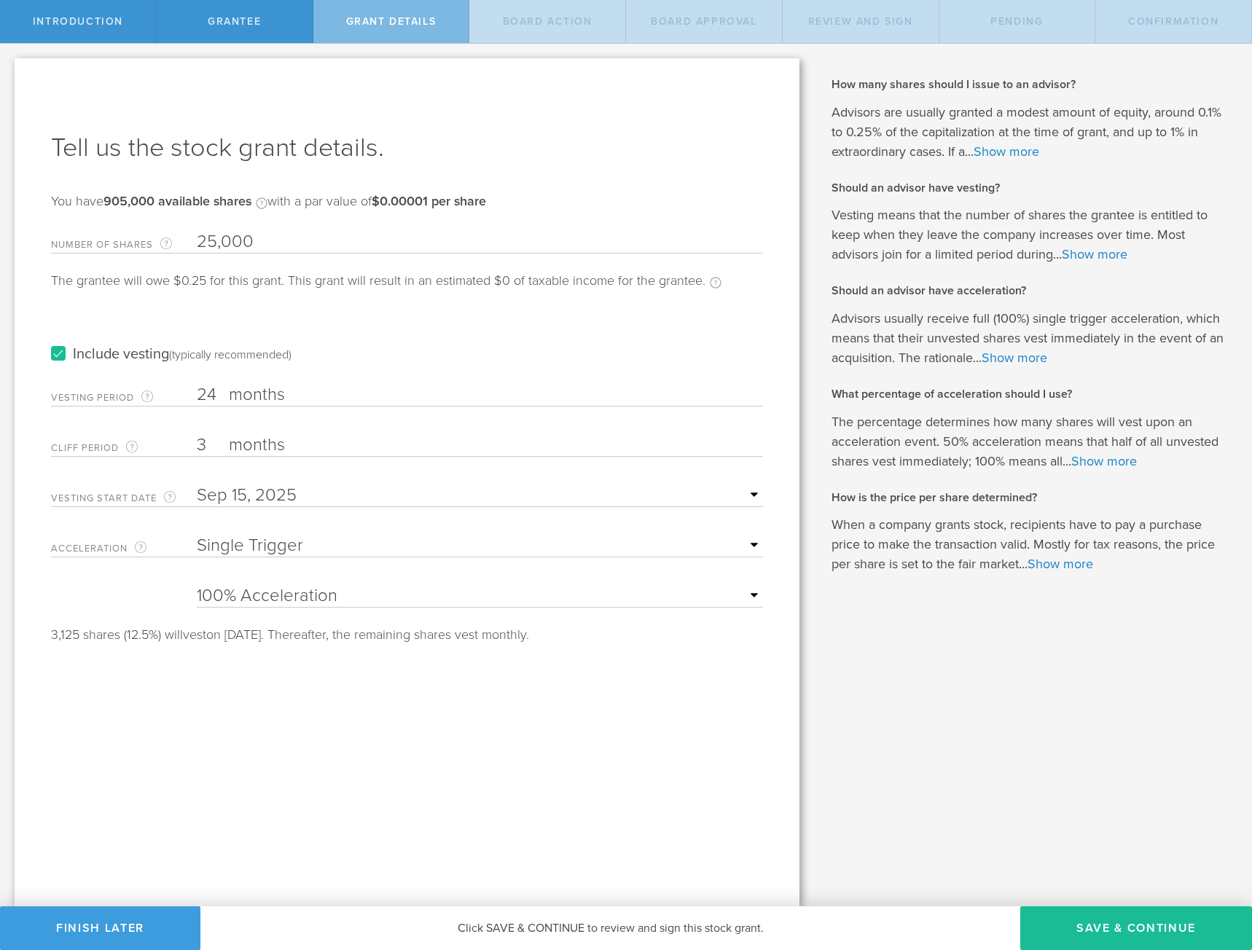
type input "25,000"
click at [273, 592] on select "25% Acceleration 50% Acceleration 75% Acceleration 100% Acceleration" at bounding box center [480, 596] width 566 height 22
click at [142, 592] on form "Number of Shares The total amount of stock the company is granting to this reci…" at bounding box center [407, 433] width 712 height 418
click at [211, 455] on input "3" at bounding box center [480, 445] width 566 height 22
click at [211, 722] on div "Tell us the stock grant details. You have 905,000 available shares Available sh…" at bounding box center [407, 482] width 785 height 848
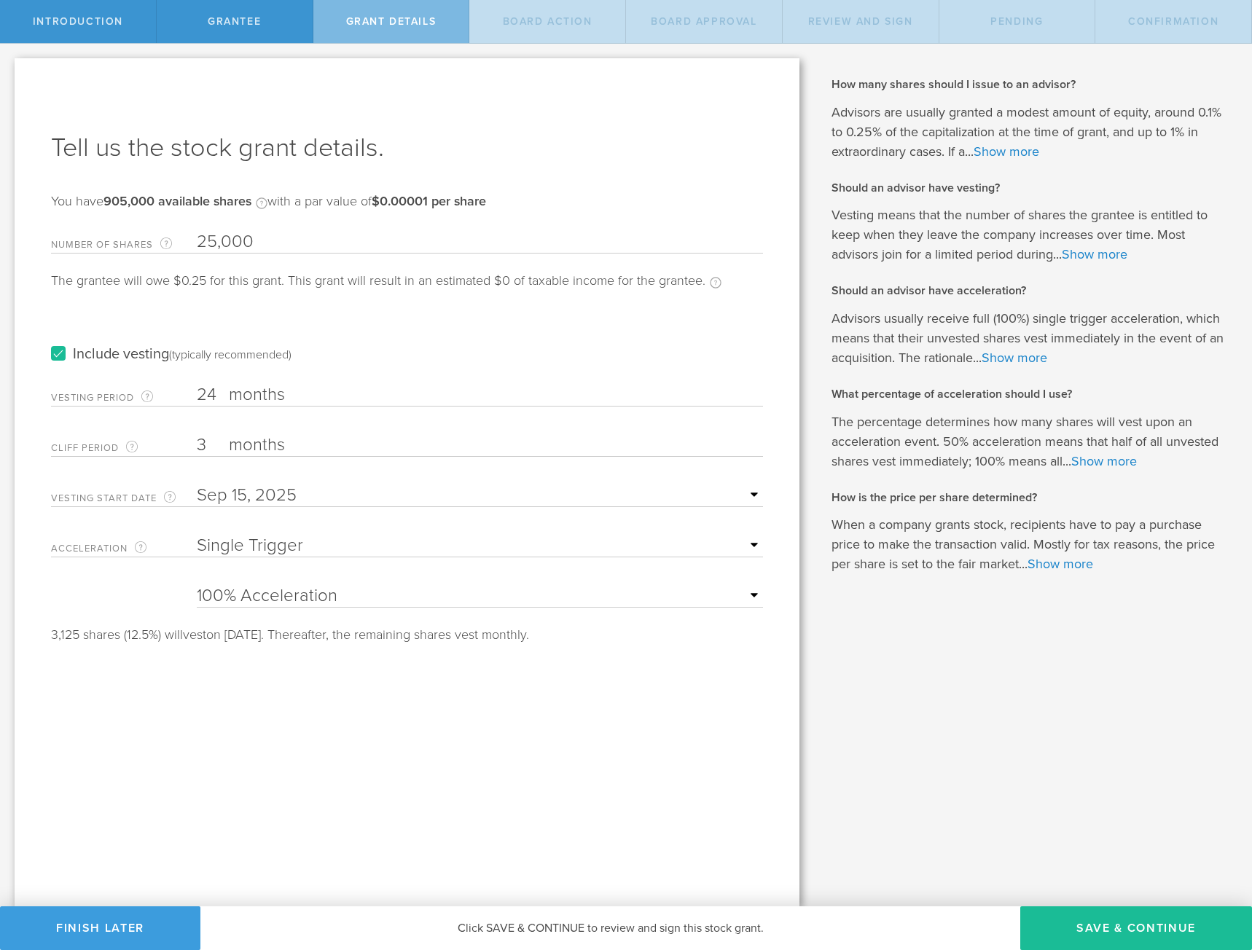
click at [1100, 462] on link "Show more" at bounding box center [1104, 461] width 66 height 16
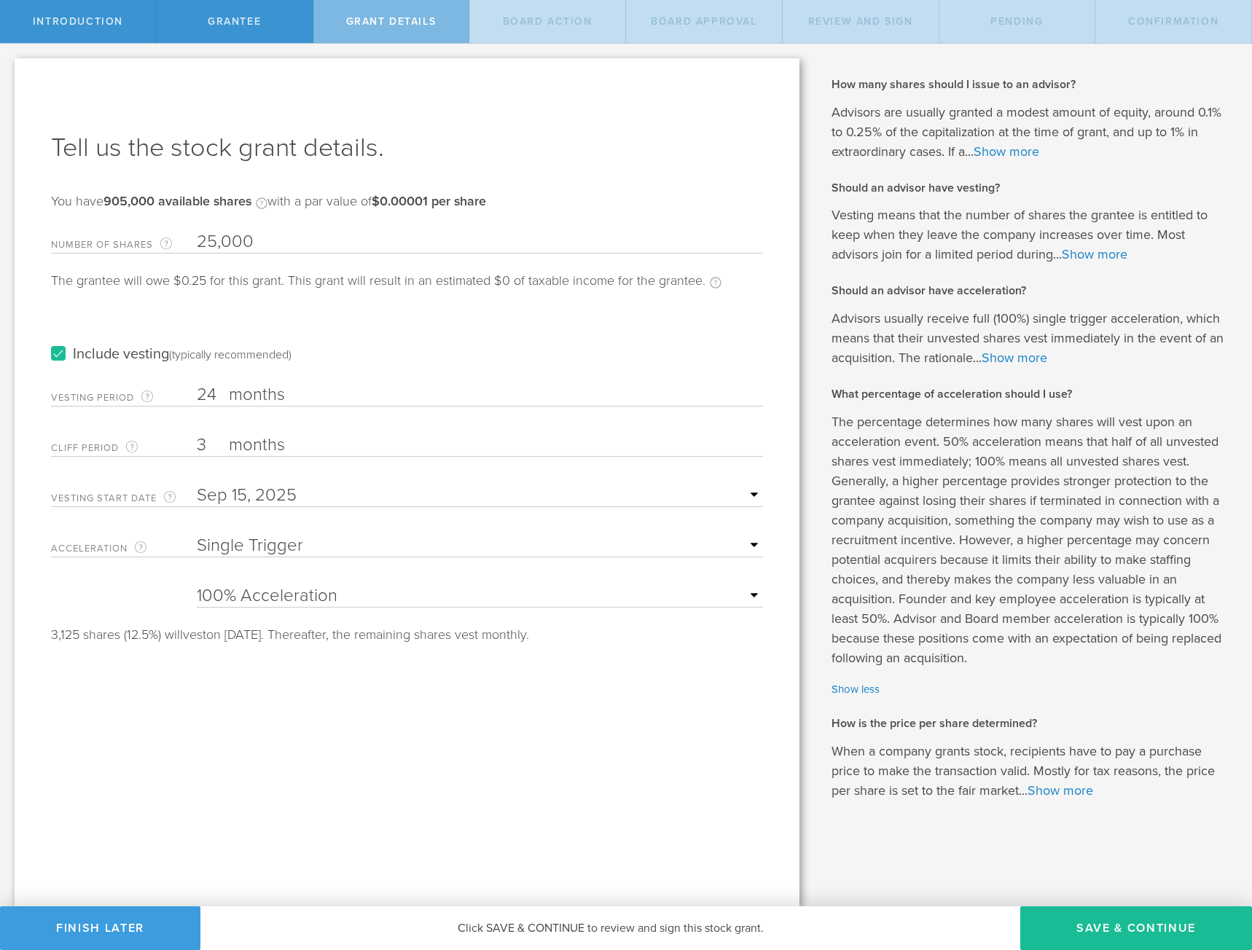
click at [1073, 796] on link "Show more" at bounding box center [1060, 791] width 66 height 16
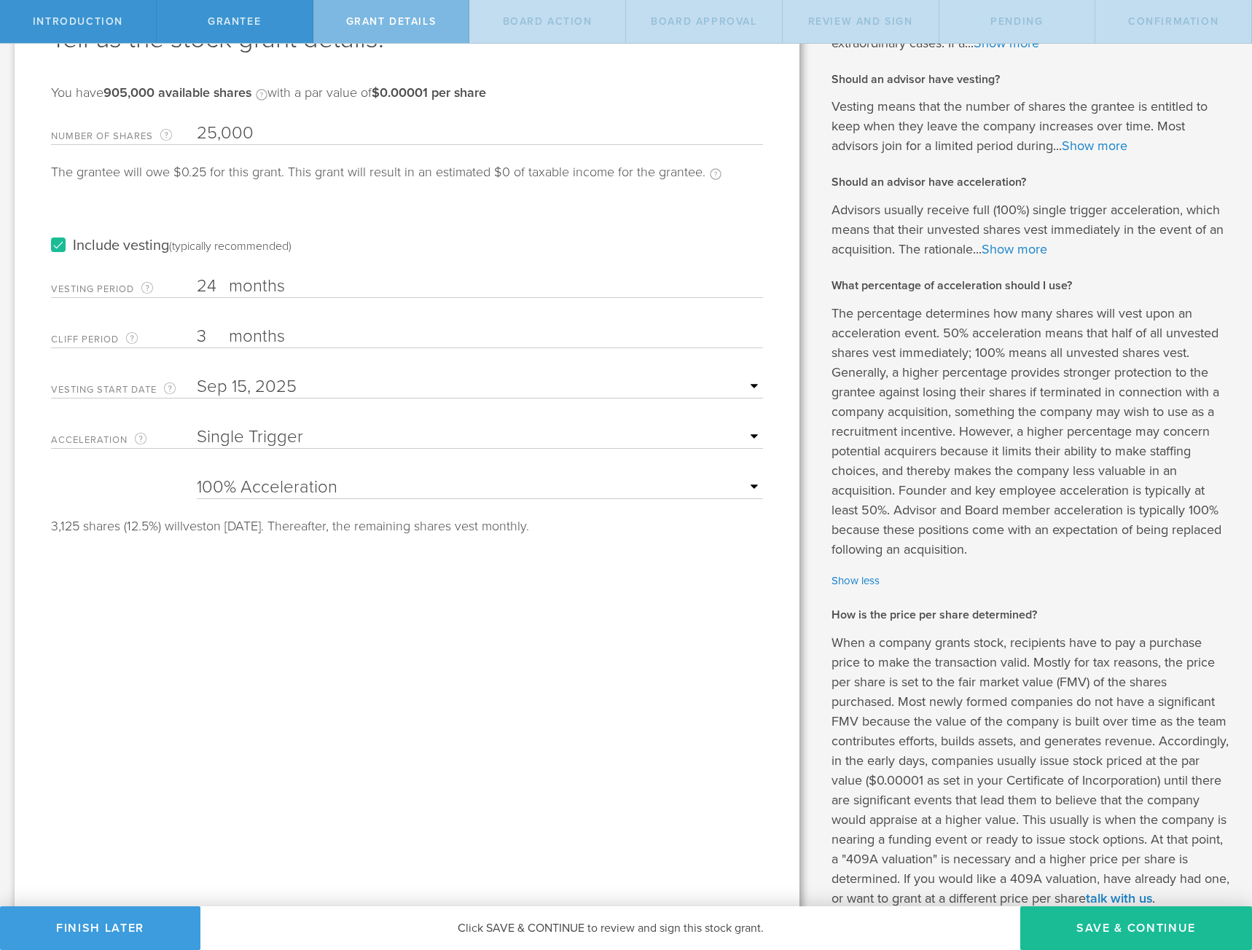
scroll to position [213, 0]
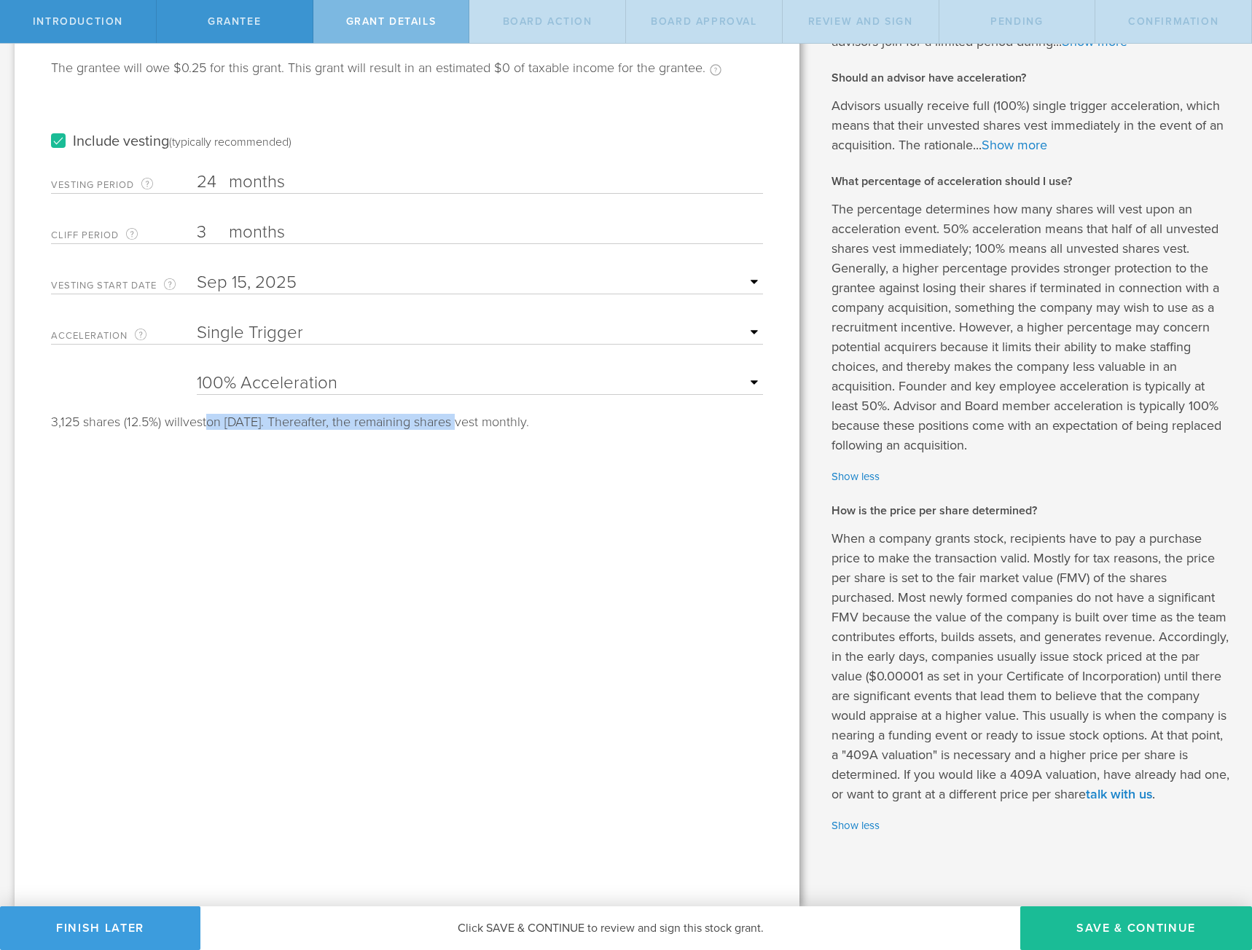
drag, startPoint x: 207, startPoint y: 421, endPoint x: 504, endPoint y: 442, distance: 297.3
click at [475, 443] on div "Tell us the stock grant details. You have 905,000 available shares Available sh…" at bounding box center [407, 376] width 785 height 1061
click at [579, 457] on div "Tell us the stock grant details. You have 905,000 available shares Available sh…" at bounding box center [407, 376] width 785 height 1061
click at [1060, 928] on button "Save & Continue" at bounding box center [1136, 929] width 232 height 44
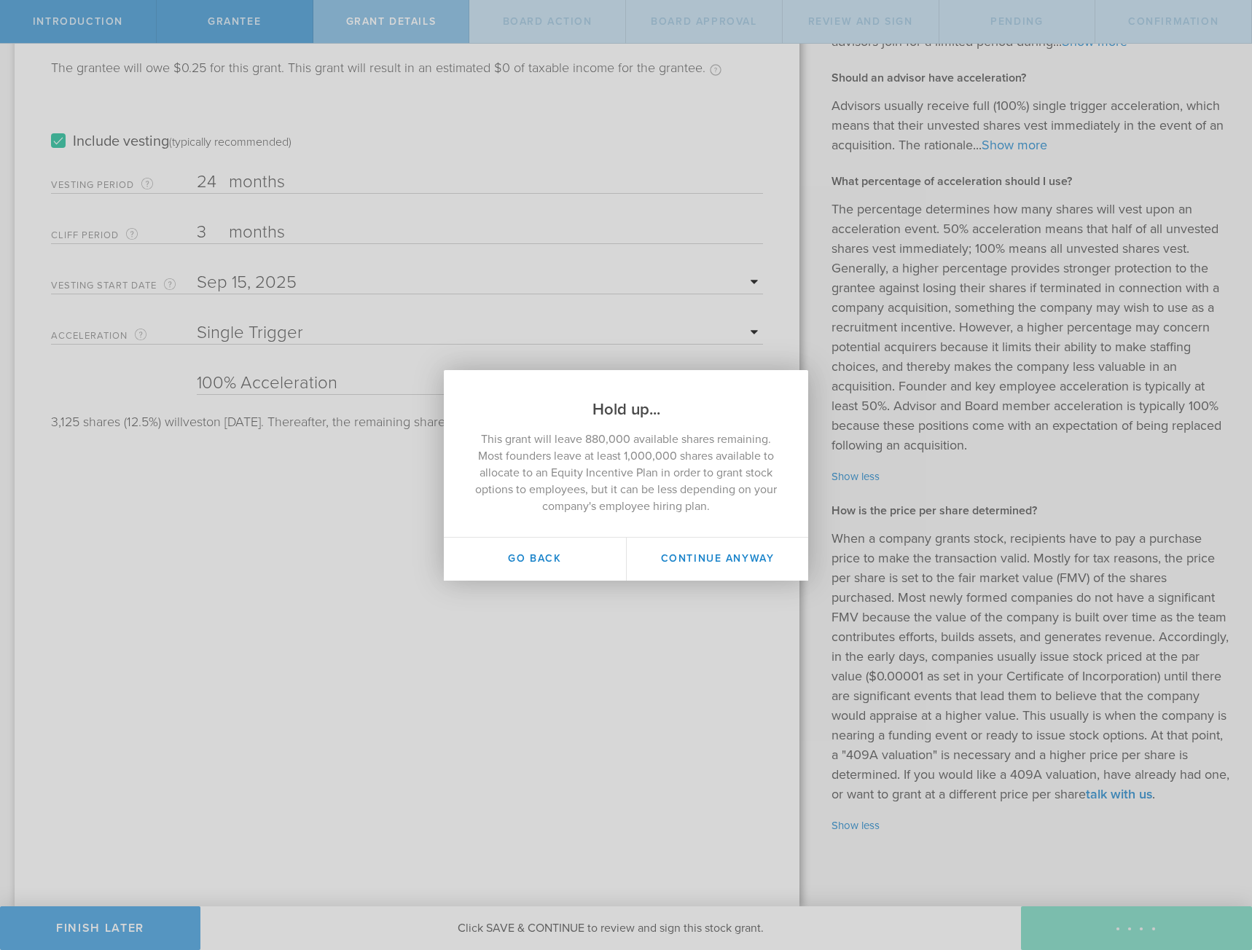
click at [521, 573] on button "Go Back" at bounding box center [535, 559] width 182 height 43
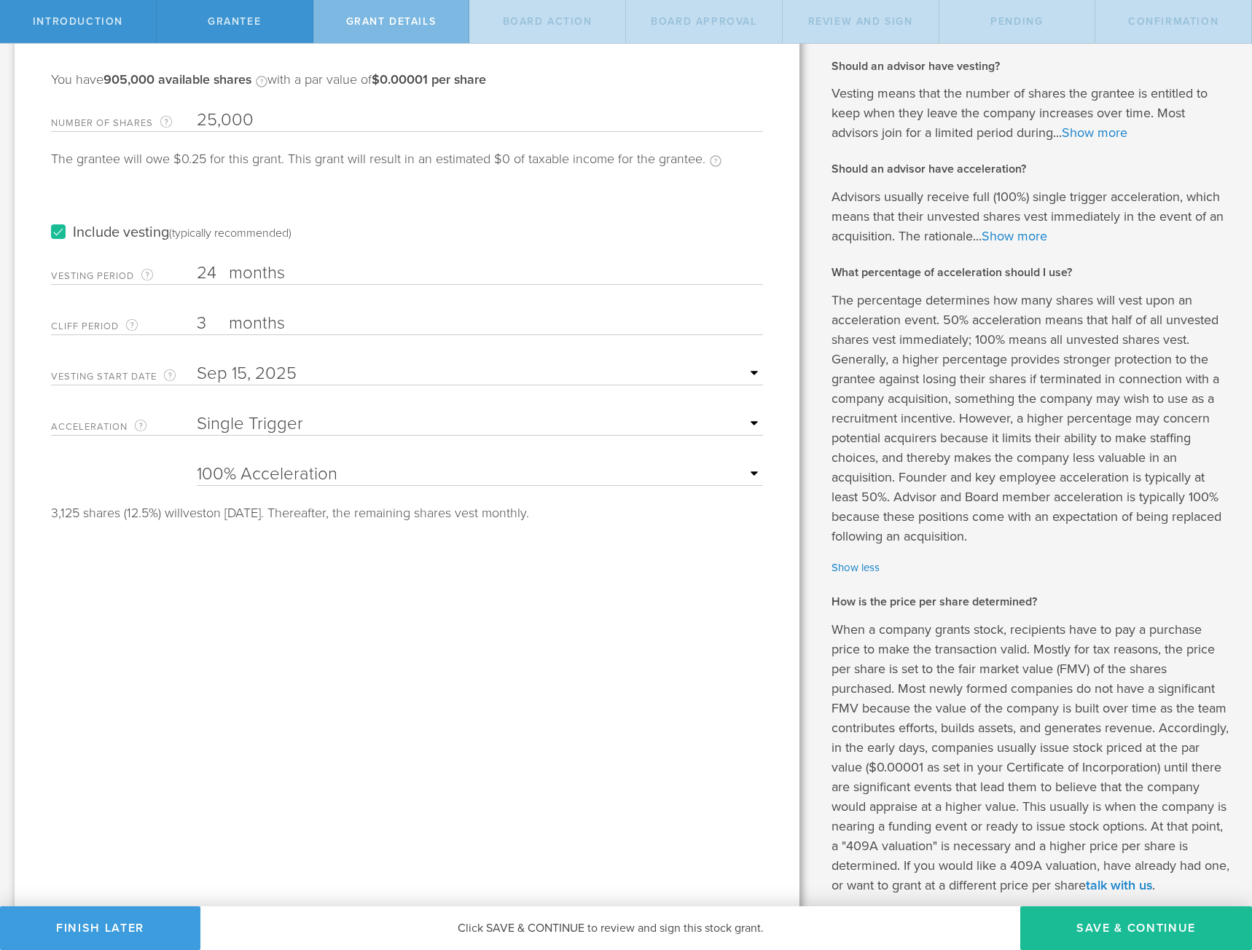
scroll to position [0, 0]
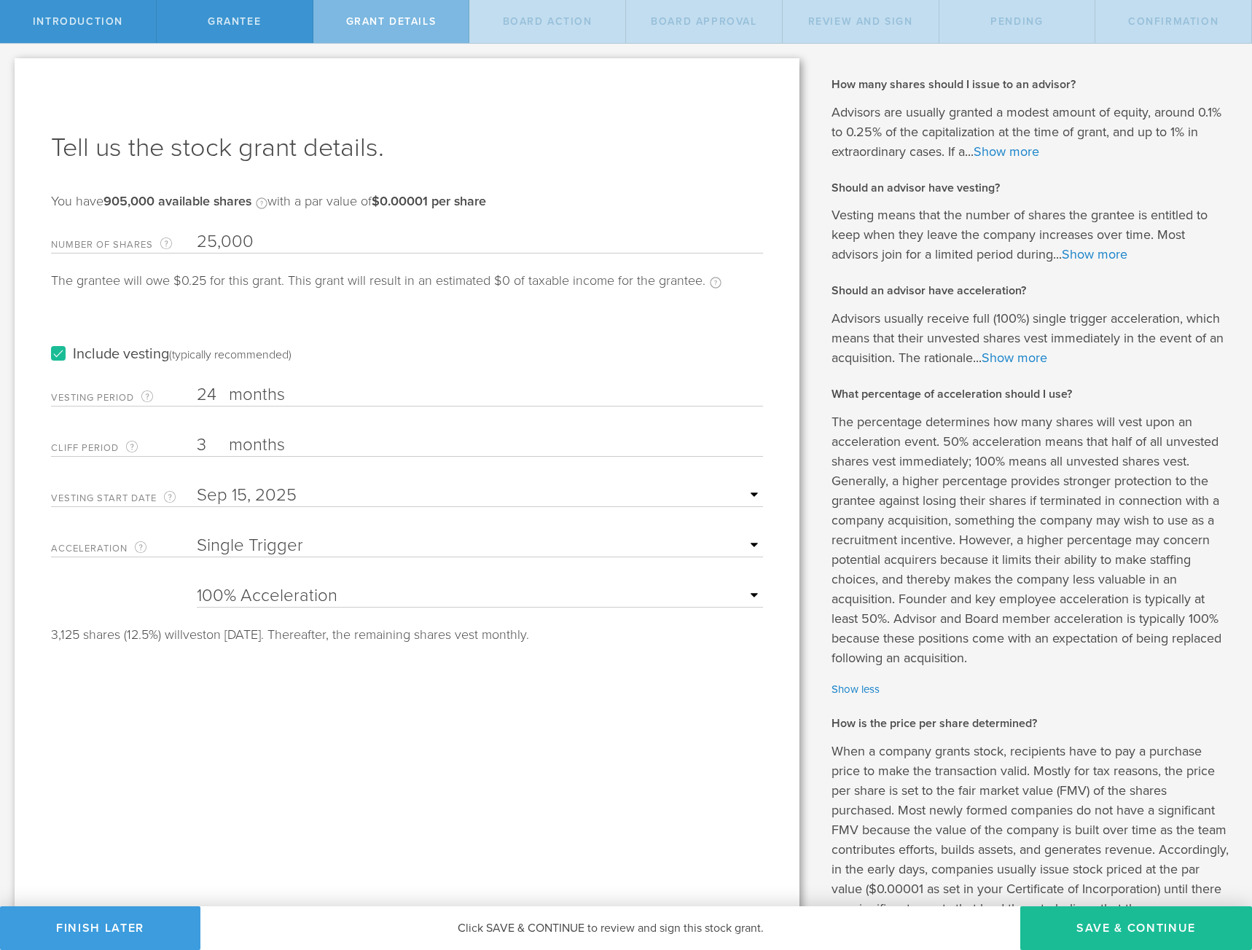
click at [1017, 357] on link "Show more" at bounding box center [1015, 358] width 66 height 16
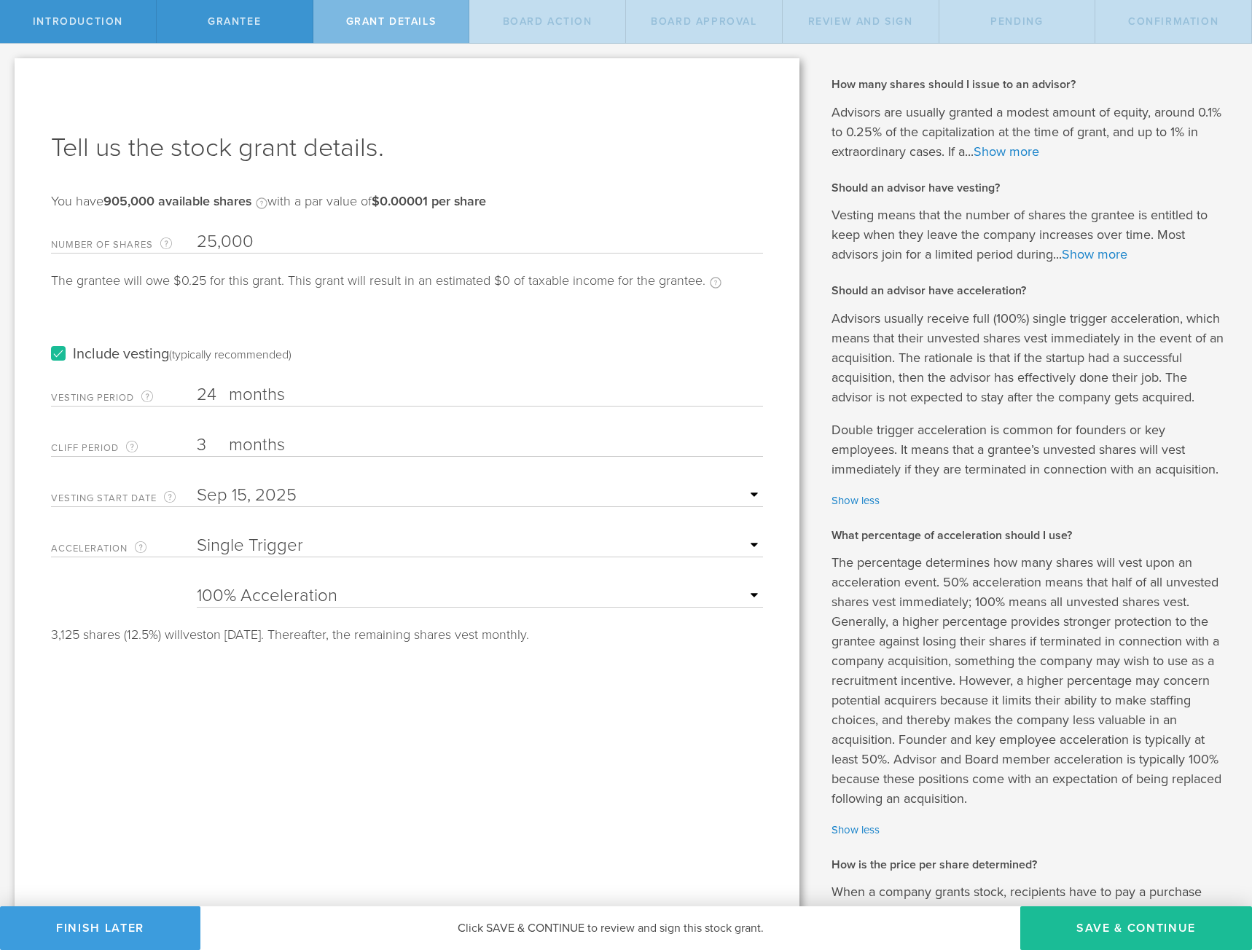
click at [1074, 251] on link "Show more" at bounding box center [1095, 254] width 66 height 16
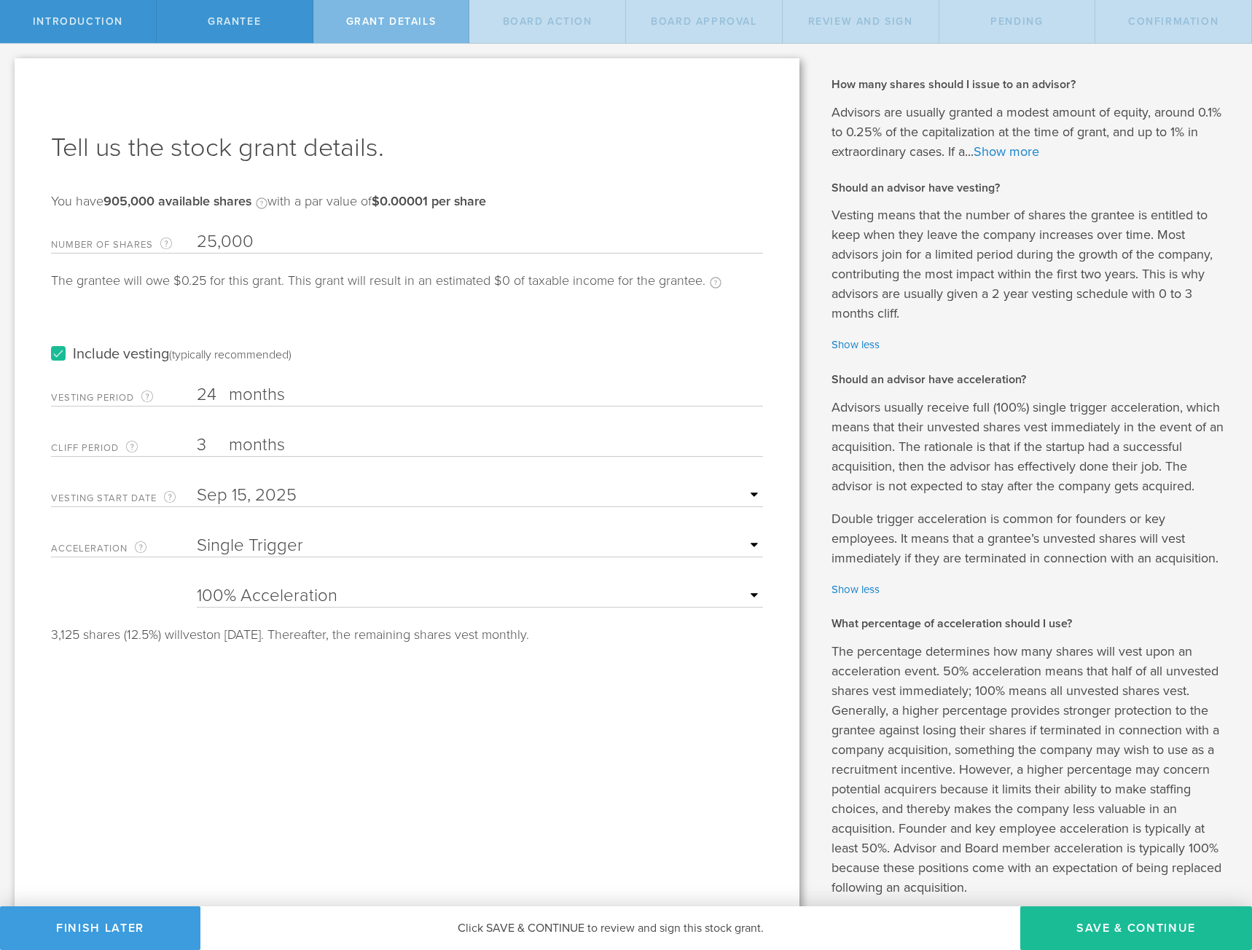
click at [1168, 915] on button "Save & Continue" at bounding box center [1136, 929] width 232 height 44
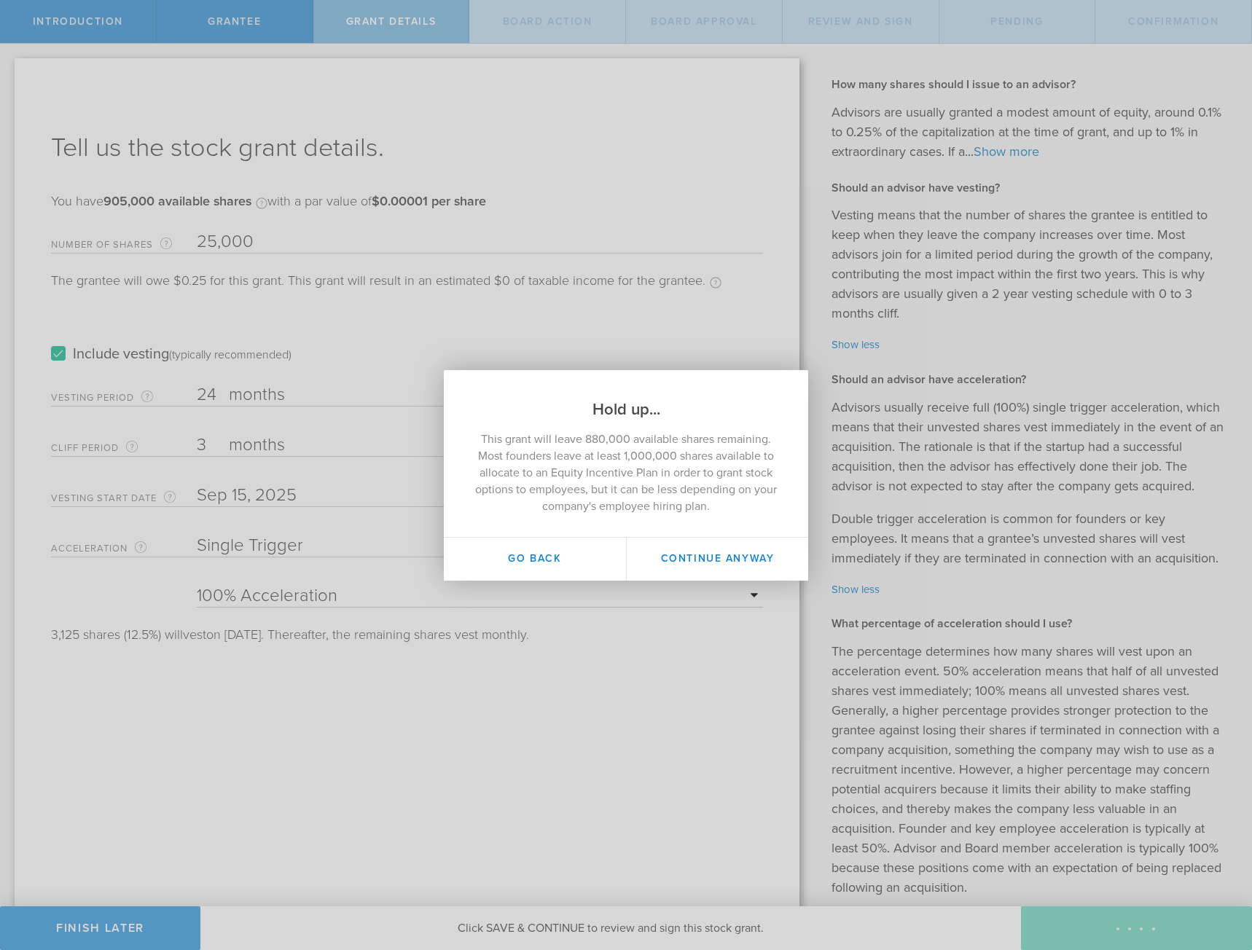
click at [652, 562] on button "Continue Anyway" at bounding box center [717, 559] width 182 height 43
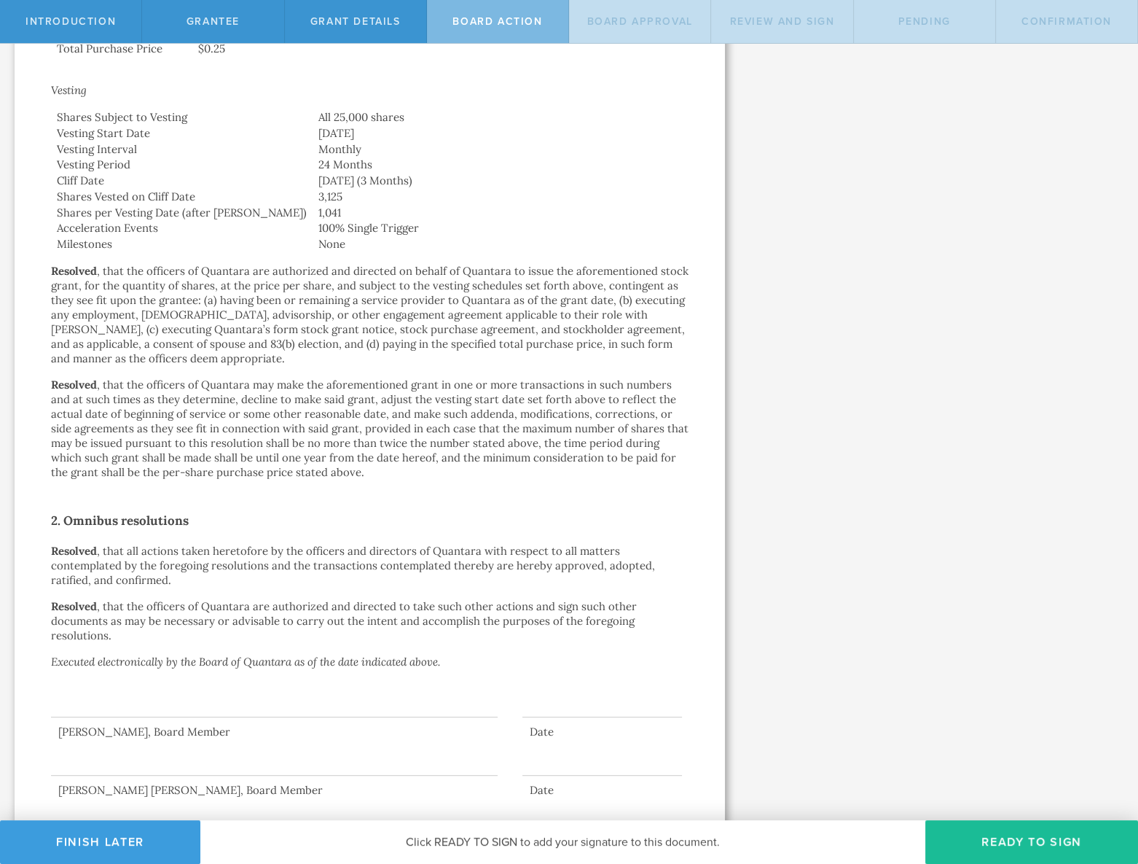
scroll to position [627, 0]
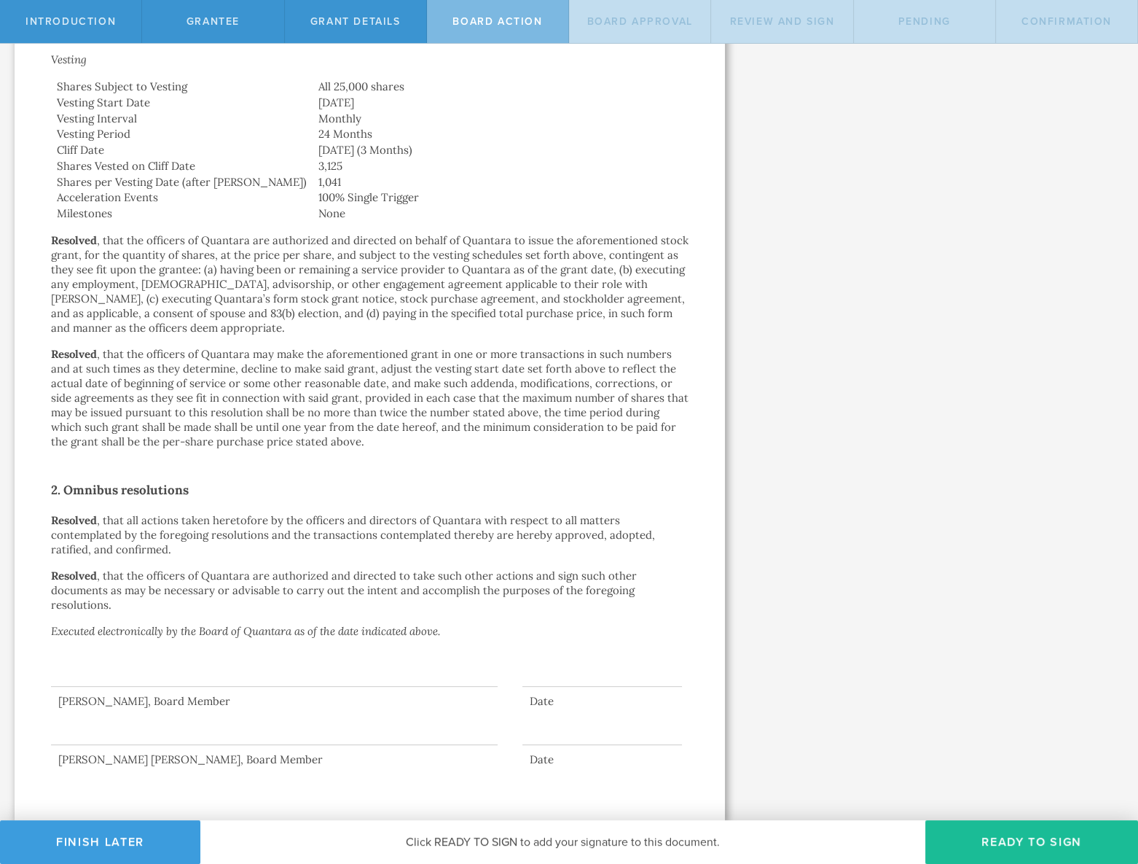
click at [1020, 842] on button "Ready to Sign" at bounding box center [1031, 842] width 213 height 44
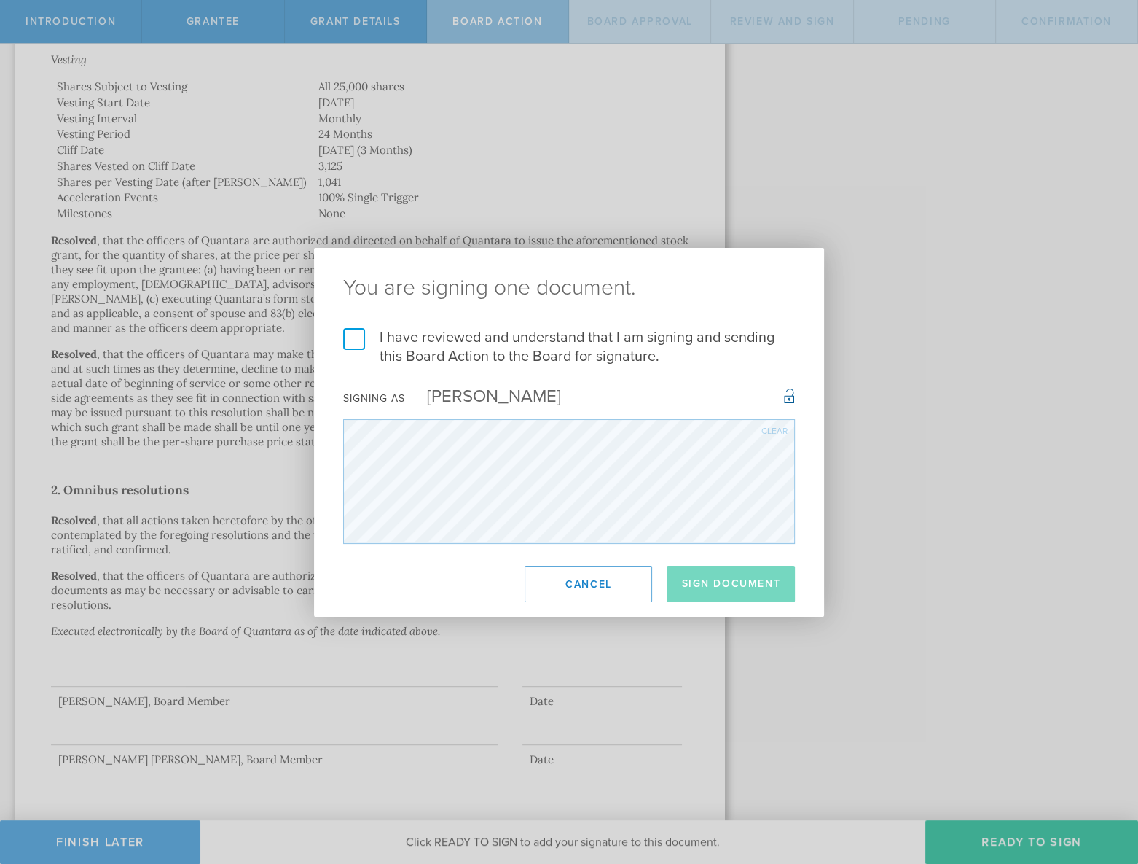
click at [351, 335] on label "I have reviewed and understand that I am signing and sending this Board Action …" at bounding box center [569, 347] width 452 height 38
click at [0, 0] on input "I have reviewed and understand that I am signing and sending this Board Action …" at bounding box center [0, 0] width 0 height 0
click at [734, 582] on button "Sign Document" at bounding box center [731, 583] width 128 height 36
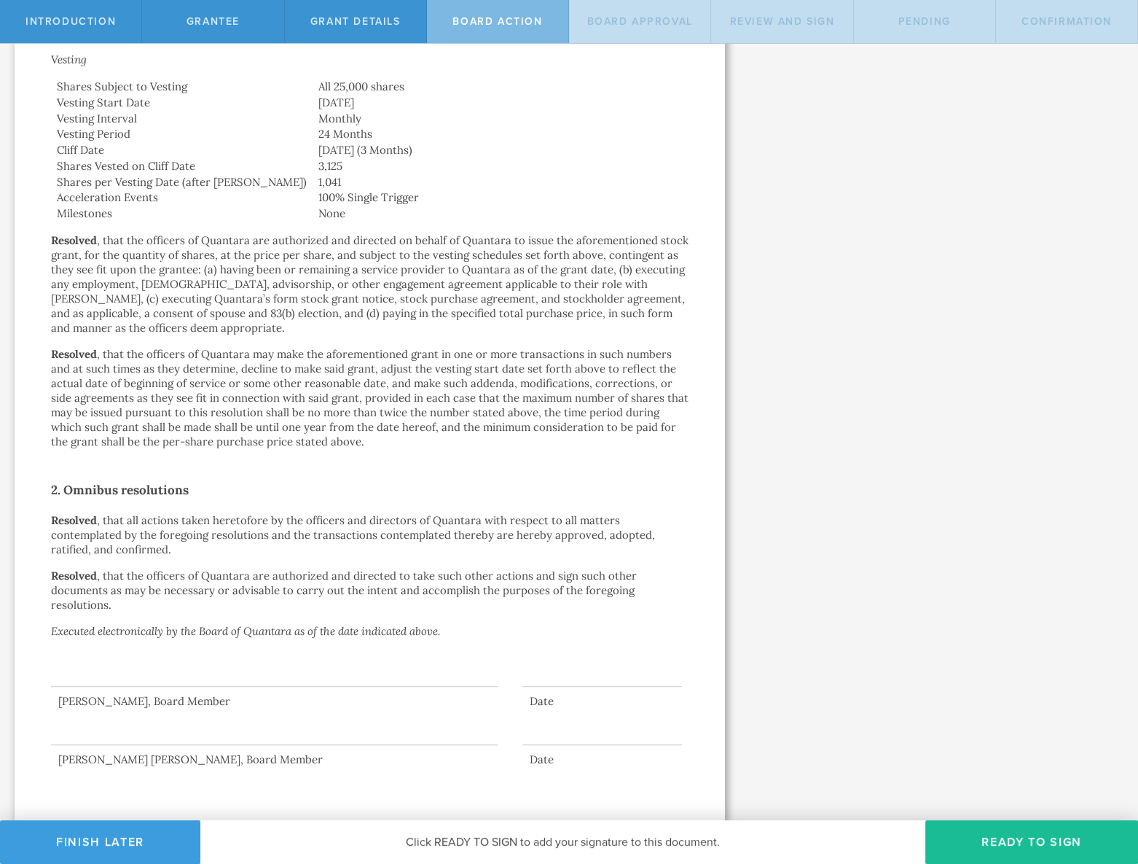
scroll to position [0, 0]
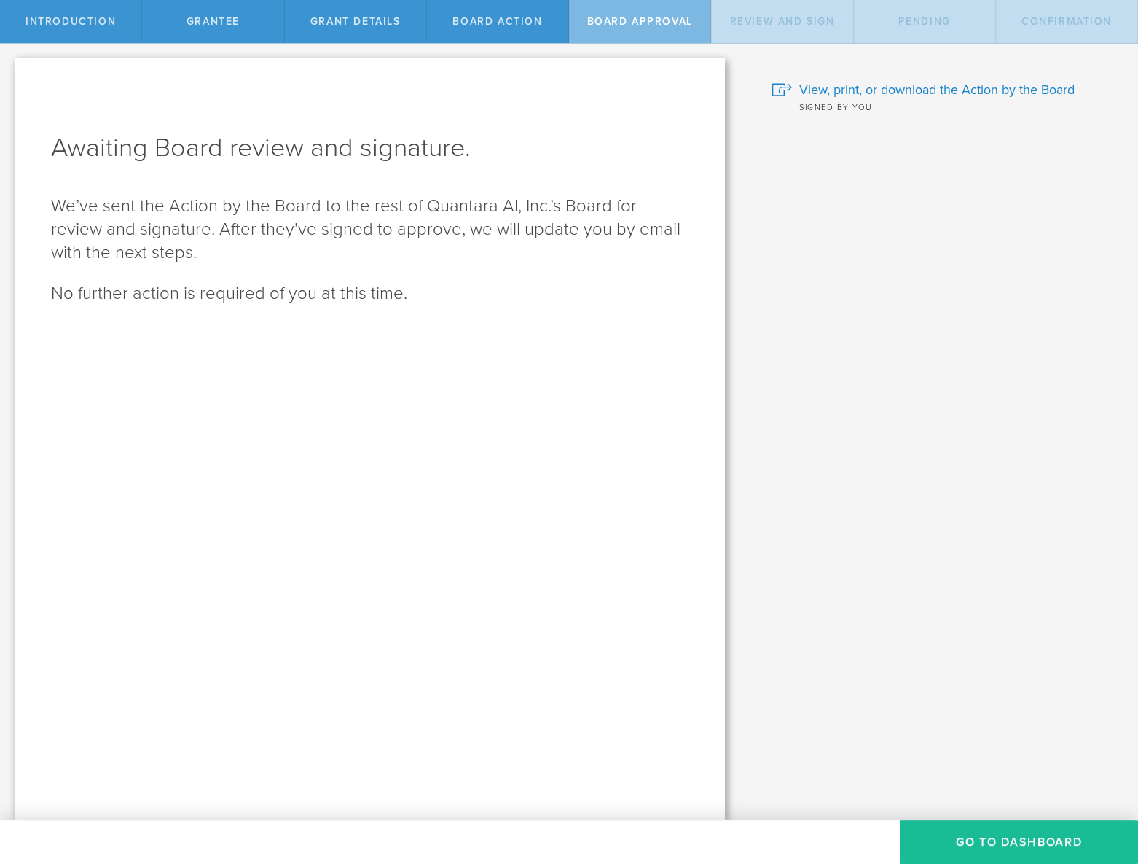
click at [638, 25] on span "Board Approval" at bounding box center [640, 21] width 106 height 12
click at [498, 28] on div "Board Action" at bounding box center [498, 21] width 142 height 43
click at [667, 27] on span "Board Approval" at bounding box center [640, 21] width 106 height 12
click at [1005, 831] on button "Go To Dashboard" at bounding box center [1019, 842] width 238 height 44
